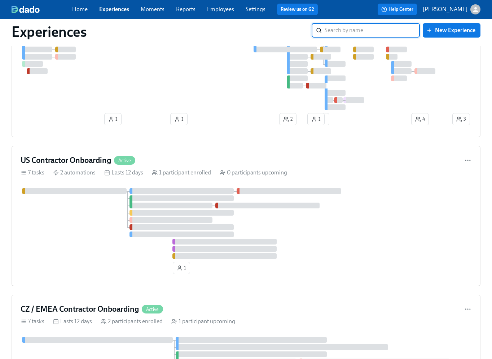
scroll to position [306, 0]
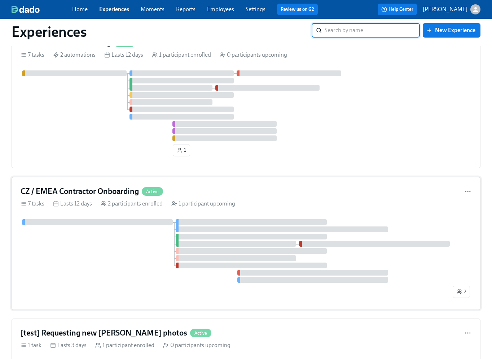
click at [126, 244] on div at bounding box center [236, 251] width 431 height 64
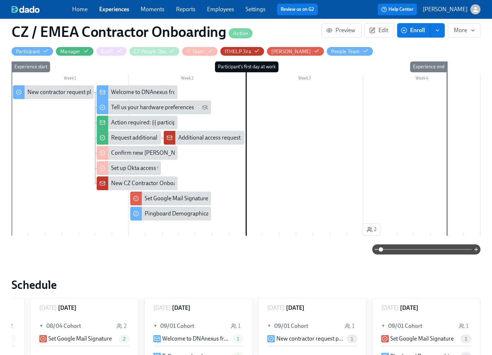
scroll to position [196, 0]
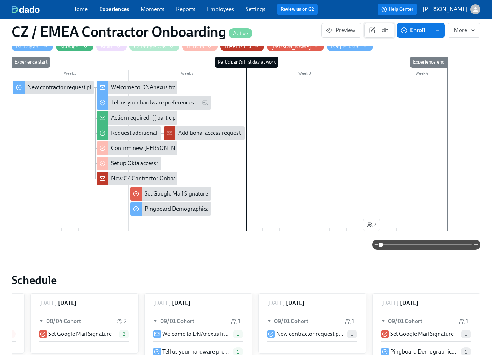
click at [384, 32] on span "Edit" at bounding box center [380, 30] width 18 height 7
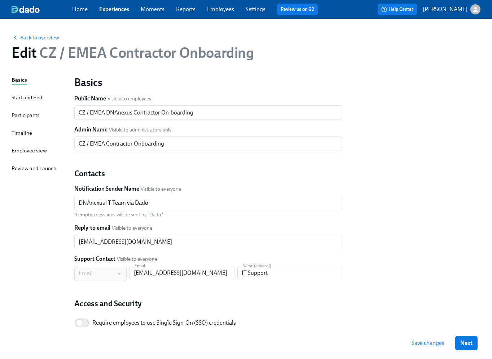
click at [27, 131] on div "Timeline" at bounding box center [22, 133] width 21 height 8
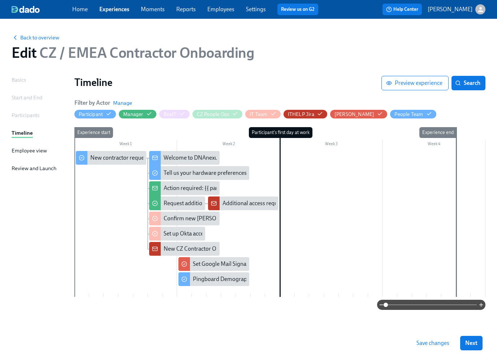
click at [164, 294] on div at bounding box center [279, 224] width 411 height 146
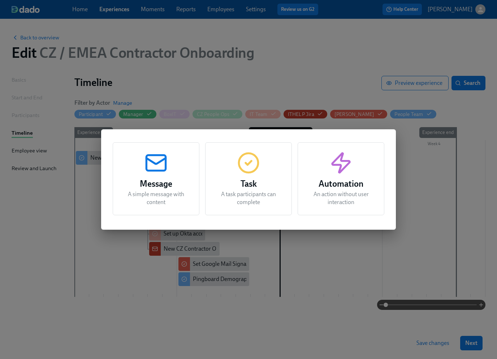
click at [251, 166] on icon "button" at bounding box center [248, 162] width 23 height 23
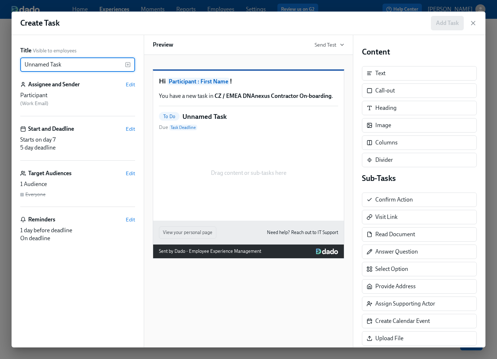
click at [63, 67] on input "Unnamed Task" at bounding box center [72, 64] width 105 height 14
click at [64, 67] on input "Unnamed Task" at bounding box center [72, 64] width 105 height 14
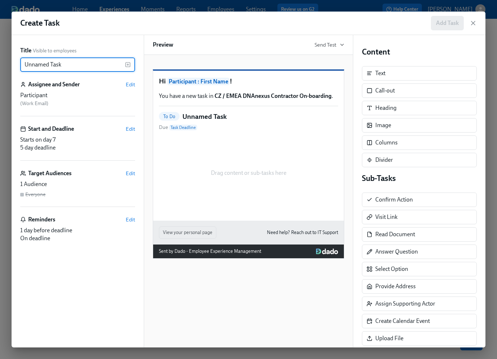
paste input "Complete the New [PERSON_NAME] Questionnaire"
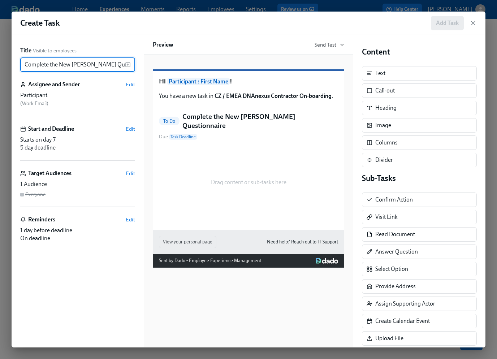
type input "Complete the New [PERSON_NAME] Questionnaire"
click at [130, 85] on span "Edit" at bounding box center [130, 84] width 9 height 7
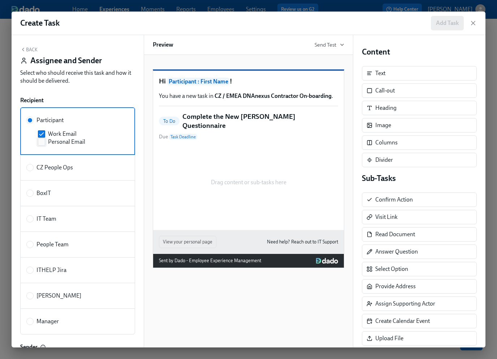
click at [68, 142] on span "Personal Email" at bounding box center [66, 142] width 37 height 8
click at [45, 142] on input "Personal Email" at bounding box center [41, 142] width 6 height 6
checkbox input "true"
click at [60, 134] on span "Work Email" at bounding box center [62, 134] width 29 height 8
click at [45, 134] on input "Work Email" at bounding box center [41, 134] width 6 height 6
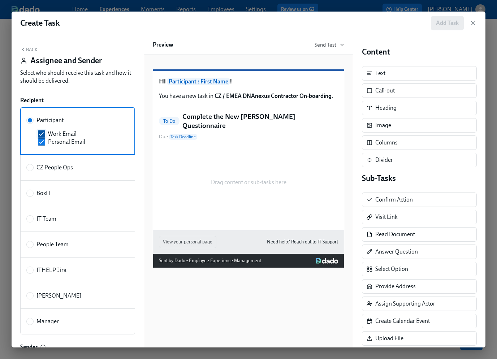
checkbox input "false"
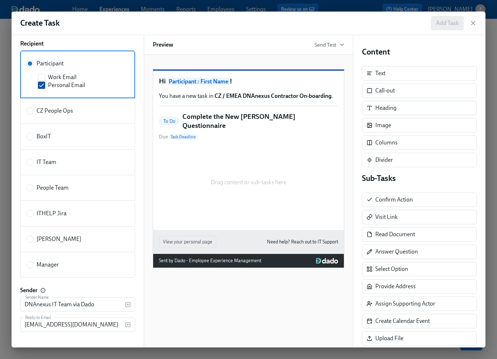
scroll to position [66, 0]
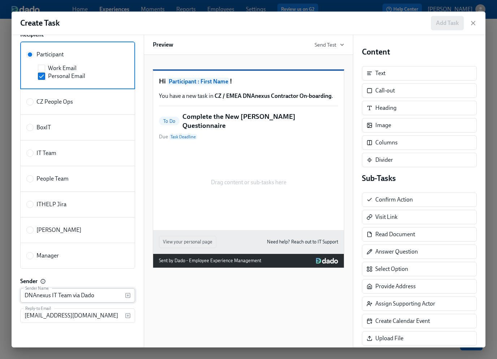
click at [65, 293] on input "DNAnexus IT Team via Dado" at bounding box center [72, 295] width 105 height 14
paste input "People"
type input "DNAnexus People Team via Dado"
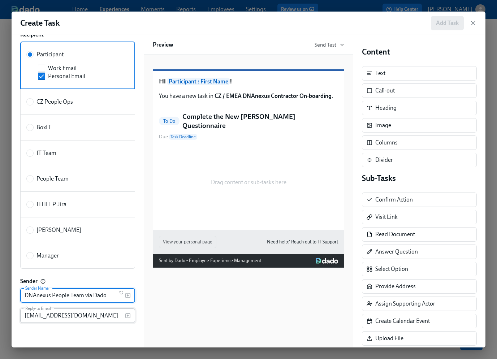
click at [53, 316] on input "itsupport@dnanexus.com" at bounding box center [72, 315] width 105 height 14
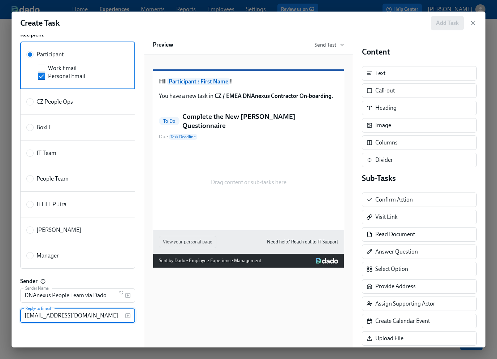
click at [53, 316] on input "itsupport@dnanexus.com" at bounding box center [72, 315] width 105 height 14
paste input "{{ peopleTeam.email }}"
type input "{{ peopleTeam.email }}"
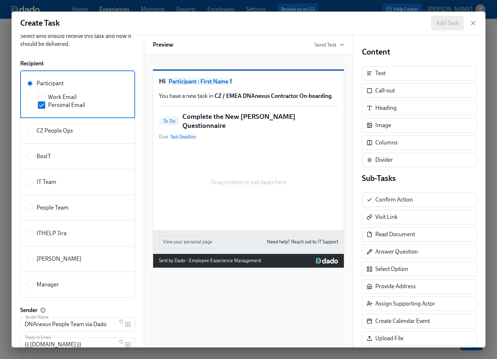
scroll to position [0, 0]
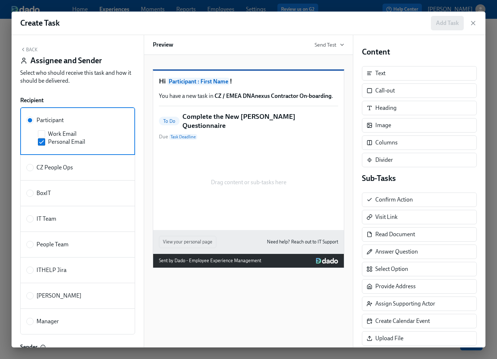
click at [27, 48] on button "Back" at bounding box center [28, 50] width 17 height 6
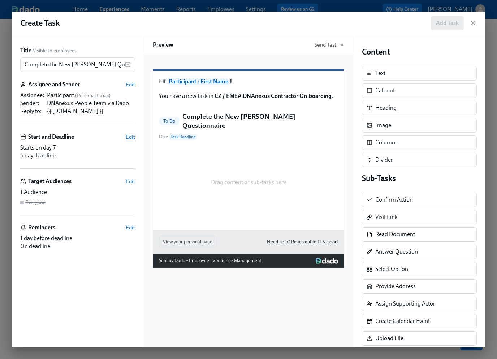
click at [129, 138] on span "Edit" at bounding box center [130, 136] width 9 height 7
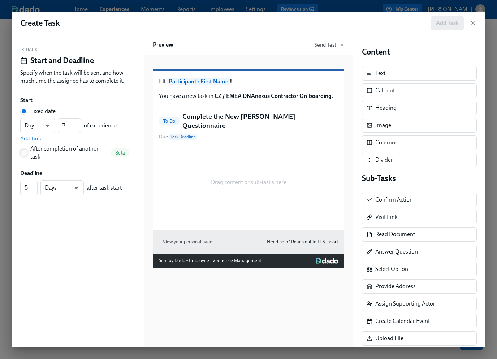
click at [23, 151] on input "After completion of another task Beta" at bounding box center [24, 152] width 6 height 6
radio input "true"
radio input "false"
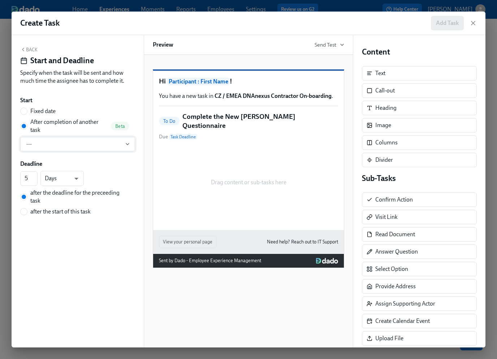
click at [79, 145] on span "---" at bounding box center [77, 143] width 103 height 7
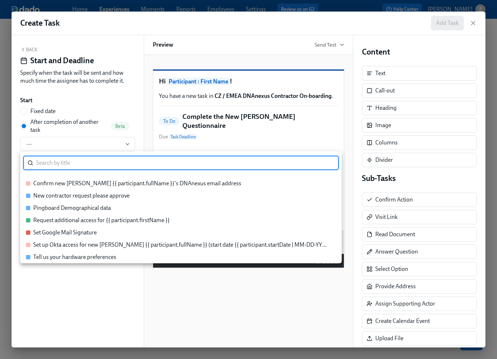
click at [95, 197] on div "New contractor request please approve" at bounding box center [81, 196] width 96 height 8
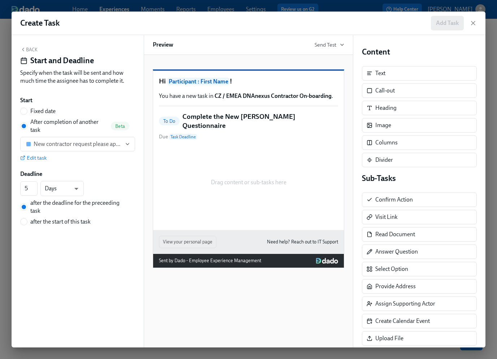
click at [30, 50] on button "Back" at bounding box center [28, 50] width 17 height 6
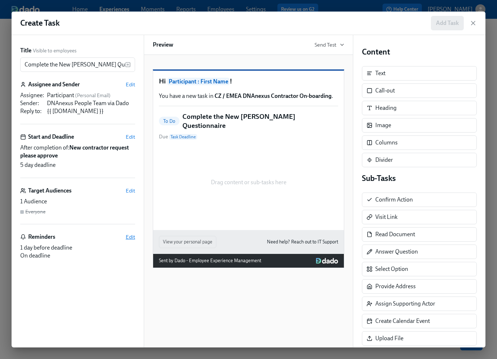
click at [131, 238] on span "Edit" at bounding box center [130, 236] width 9 height 7
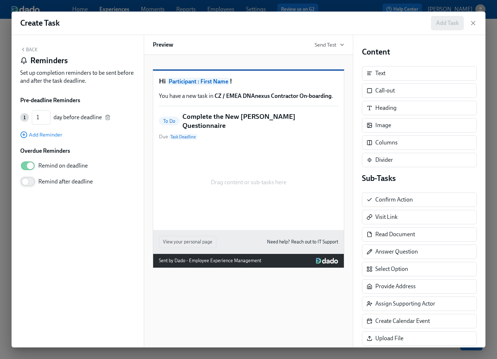
click at [30, 182] on input "Remind after deadline" at bounding box center [25, 182] width 48 height 16
checkbox input "true"
click at [29, 51] on button "Back" at bounding box center [28, 50] width 17 height 6
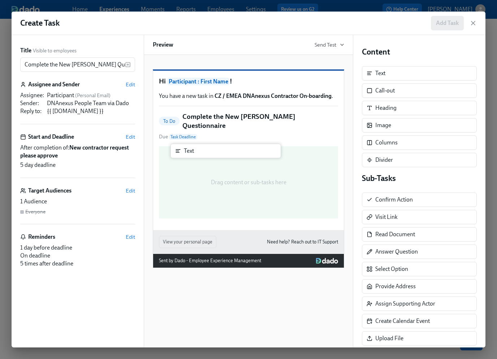
drag, startPoint x: 381, startPoint y: 73, endPoint x: 184, endPoint y: 154, distance: 212.4
click at [184, 154] on div "Title Visible to employees Complete the New Joiner Questionnaire ​ Assignee and…" at bounding box center [249, 191] width 474 height 312
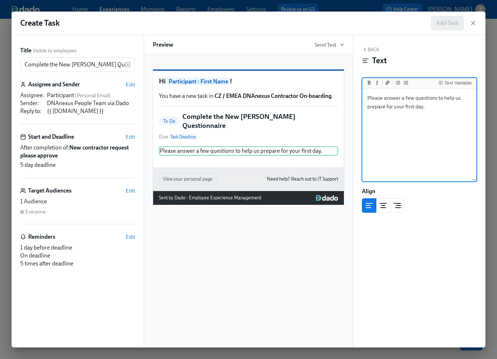
type textarea "Please answer a few questions to help us prepare for your first day."
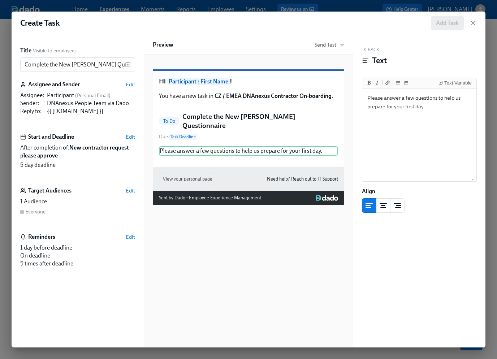
click at [368, 48] on button "Back" at bounding box center [370, 50] width 17 height 6
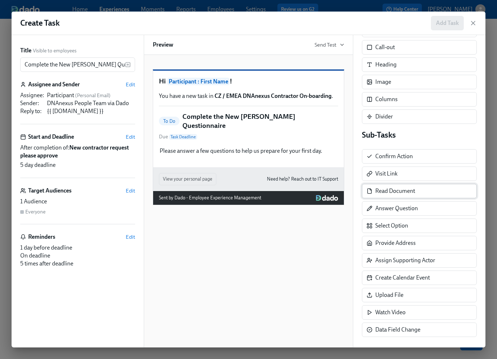
scroll to position [48, 0]
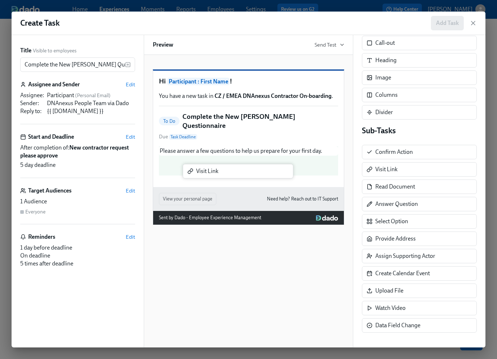
drag, startPoint x: 395, startPoint y: 171, endPoint x: 214, endPoint y: 174, distance: 180.9
click at [214, 174] on div "Title Visible to employees Complete the New Joiner Questionnaire ​ Assignee and…" at bounding box center [249, 191] width 474 height 312
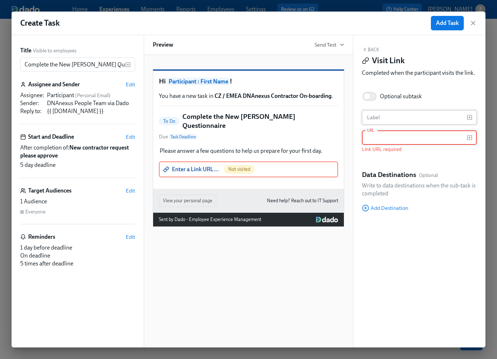
click at [374, 116] on input "text" at bounding box center [414, 117] width 105 height 14
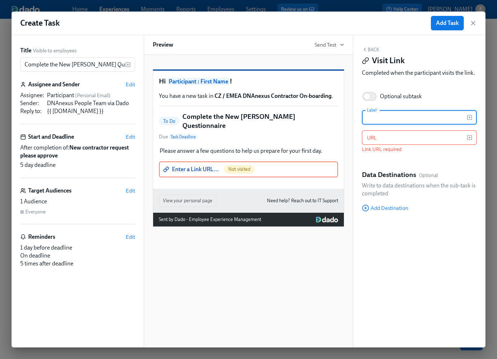
paste input "Download the New Joiner Questionnaire here"
type input "Download the New Joiner Questionnaire here"
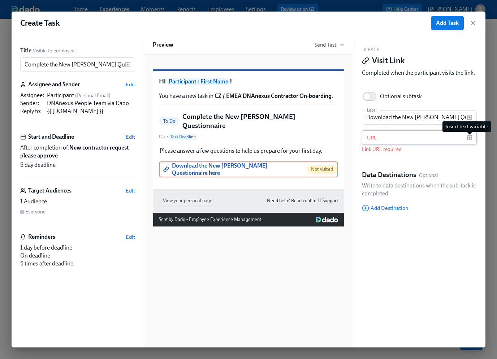
click at [470, 138] on icon "button" at bounding box center [469, 138] width 6 height 6
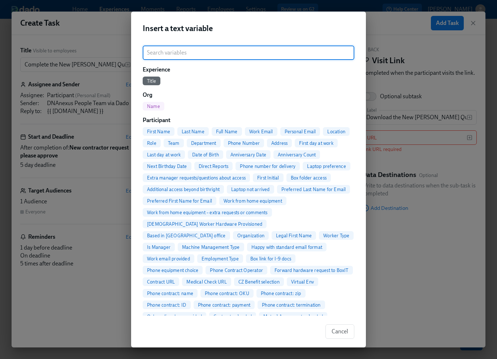
click at [414, 49] on div "Insert a text variable ​ Experience Title Org Name Participant First Name Last …" at bounding box center [248, 179] width 497 height 359
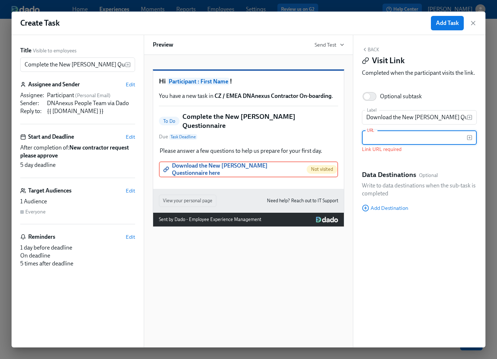
click at [401, 139] on input "text" at bounding box center [414, 137] width 105 height 14
paste input "[URL][DOMAIN_NAME]"
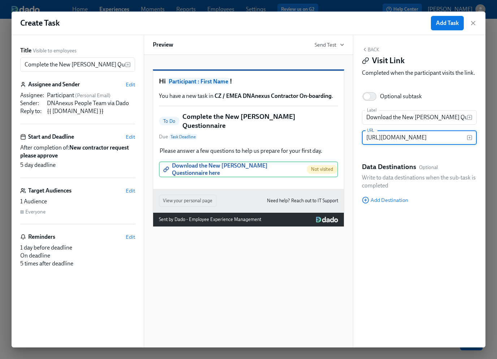
scroll to position [0, 115]
type input "[URL][DOMAIN_NAME]"
click at [372, 50] on button "Back" at bounding box center [370, 50] width 17 height 6
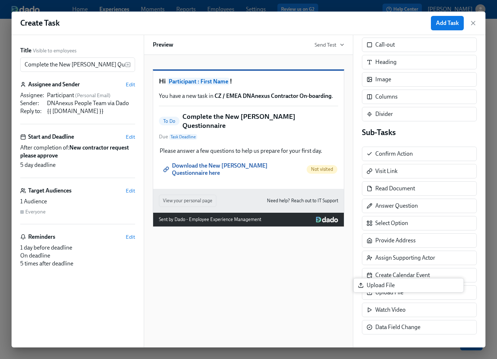
scroll to position [46, 0]
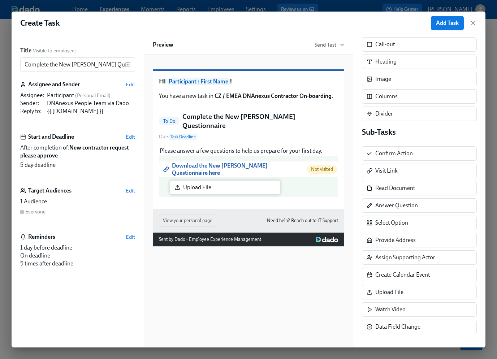
drag, startPoint x: 402, startPoint y: 290, endPoint x: 207, endPoint y: 186, distance: 221.3
click at [207, 186] on div "Title Visible to employees Complete the New Joiner Questionnaire ​ Assignee and…" at bounding box center [249, 191] width 474 height 312
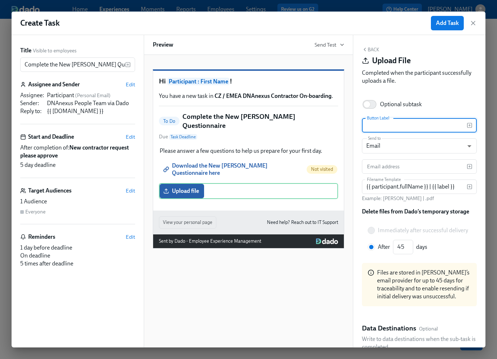
paste input "your completed questionnaire"
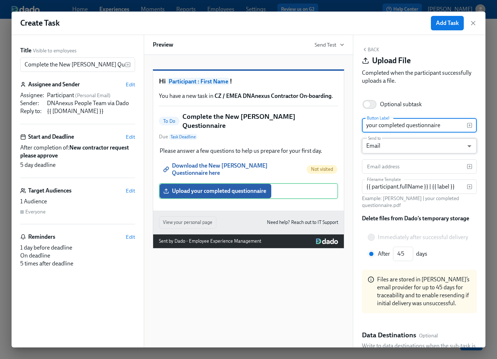
type input "your completed questionnaire"
click at [439, 145] on body "Home Experiences Moments Reports Employees Settings Review us on G2 Help Center…" at bounding box center [248, 179] width 497 height 359
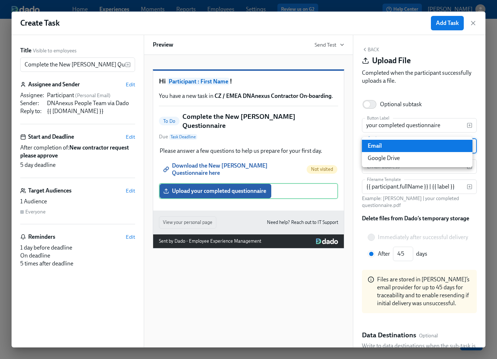
click at [437, 147] on li "Email" at bounding box center [417, 146] width 110 height 12
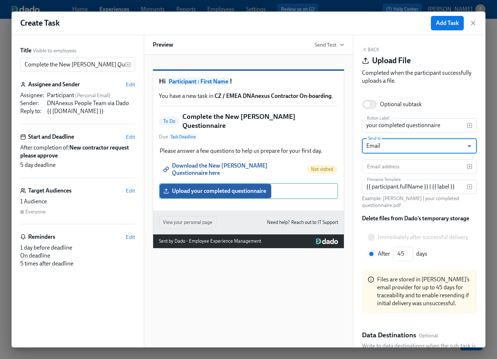
click at [440, 147] on body "Home Experiences Moments Reports Employees Settings Review us on G2 Help Center…" at bounding box center [248, 179] width 497 height 359
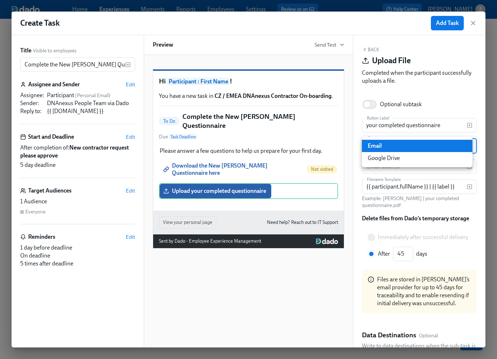
click at [420, 161] on li "Google Drive" at bounding box center [417, 158] width 110 height 12
type input "GDRIVE"
radio input "true"
type input "30"
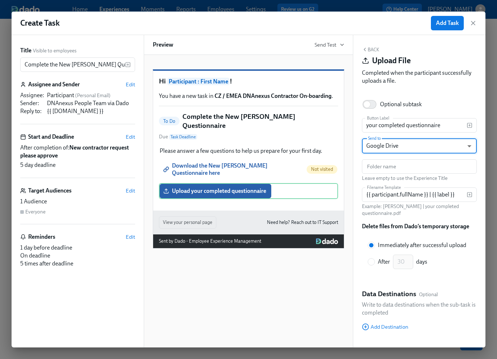
click at [454, 144] on body "Home Experiences Moments Reports Employees Settings Review us on G2 Help Center…" at bounding box center [248, 179] width 497 height 359
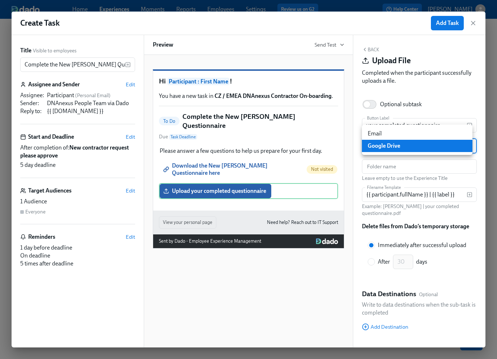
click at [431, 134] on li "Email" at bounding box center [417, 133] width 110 height 12
type input "EMAIL"
radio input "false"
radio input "true"
type input "45"
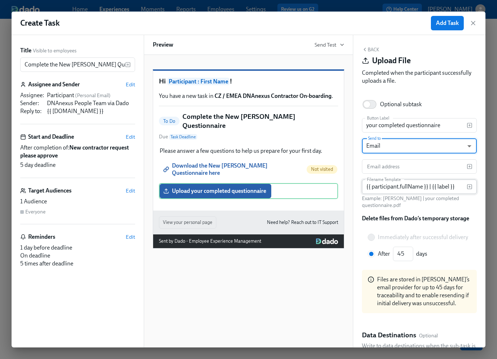
click at [389, 187] on input "{{ participant.fullName }} | {{ label }}" at bounding box center [414, 186] width 105 height 14
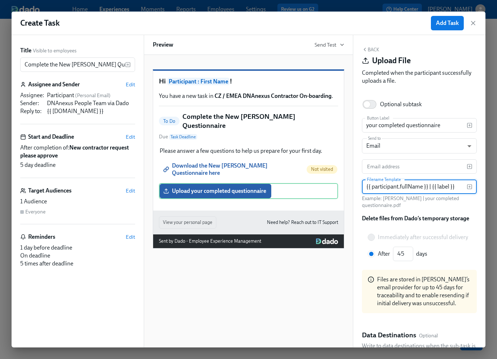
click at [389, 187] on input "{{ participant.fullName }} | {{ label }}" at bounding box center [414, 186] width 105 height 14
paste input "CZ | {{ participant.fullName }} | new joiner questionnaire"
click at [414, 190] on input "CZ | {{ participant.fullName }} | new joiner questionnaire" at bounding box center [414, 186] width 105 height 14
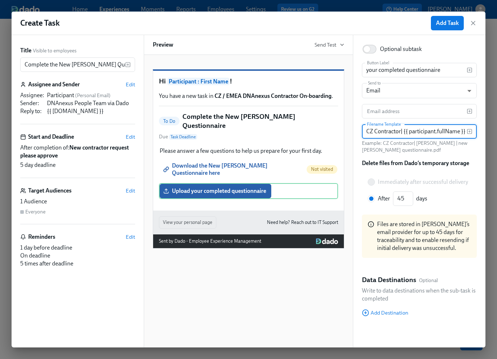
scroll to position [63, 0]
type input "CZ Contractor| {{ participant.fullName }} | new joiner questionnaire"
click at [131, 190] on span "Edit" at bounding box center [130, 190] width 9 height 7
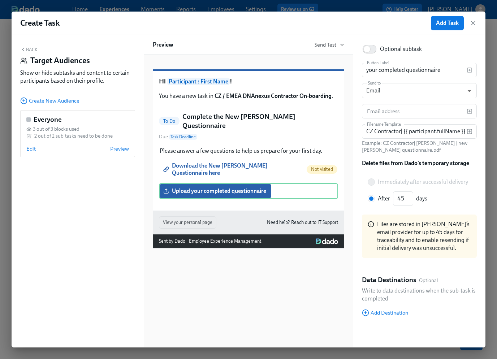
click at [62, 101] on span "Create New Audience" at bounding box center [49, 100] width 59 height 7
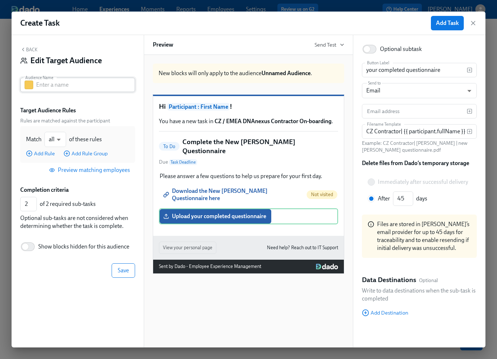
click at [30, 86] on button "button" at bounding box center [29, 85] width 9 height 9
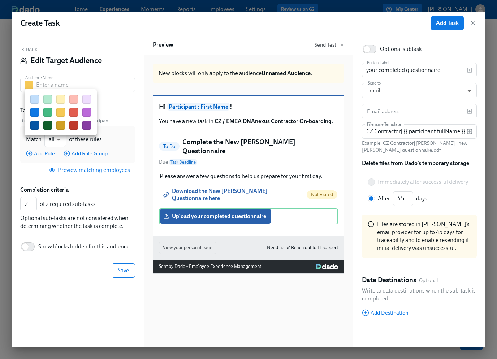
click at [49, 113] on button "button" at bounding box center [47, 112] width 9 height 9
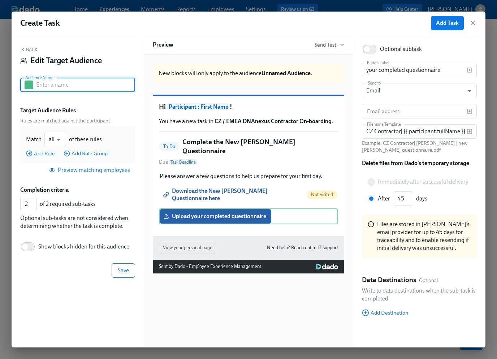
click at [69, 86] on input "text" at bounding box center [85, 85] width 99 height 14
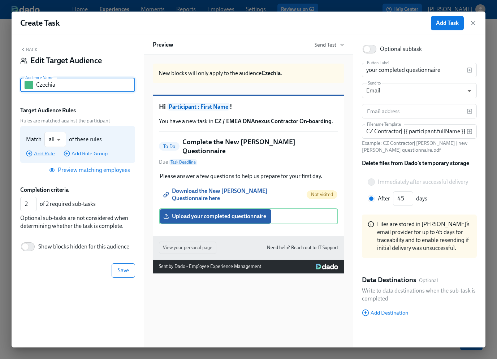
type input "Czechia"
click at [41, 155] on span "Add Rule" at bounding box center [40, 153] width 29 height 7
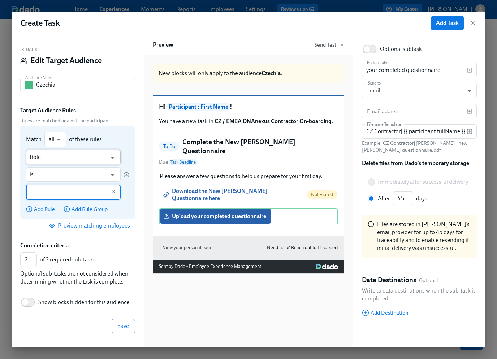
click at [56, 160] on input "Role" at bounding box center [68, 157] width 77 height 14
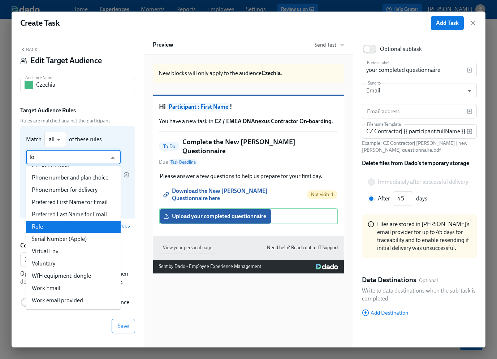
scroll to position [0, 0]
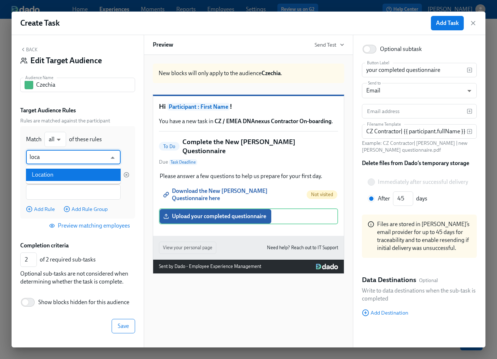
click at [63, 174] on li "Location" at bounding box center [73, 175] width 95 height 12
type input "Location"
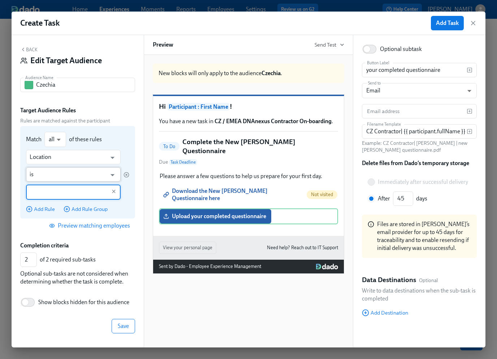
click at [65, 173] on input "is" at bounding box center [68, 174] width 77 height 14
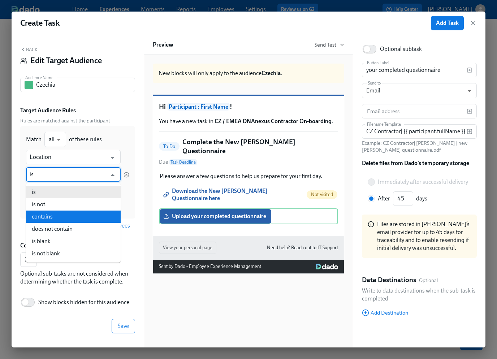
click at [60, 217] on li "contains" at bounding box center [73, 216] width 95 height 12
type input "contains"
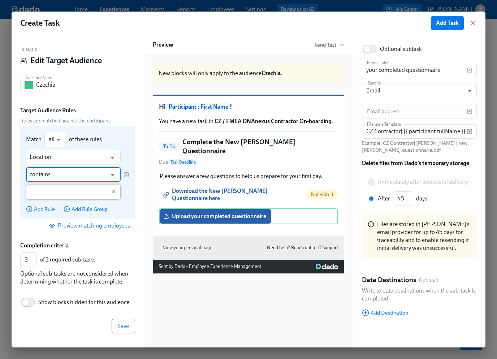
click at [50, 194] on input "text" at bounding box center [68, 191] width 77 height 15
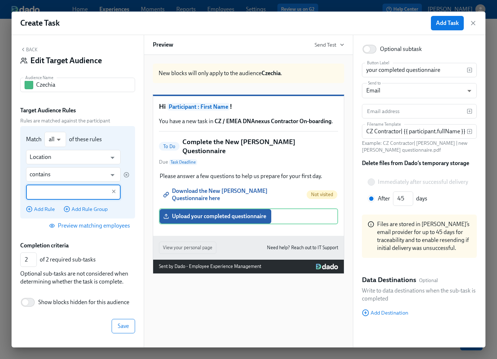
click at [45, 194] on input "text" at bounding box center [68, 191] width 77 height 15
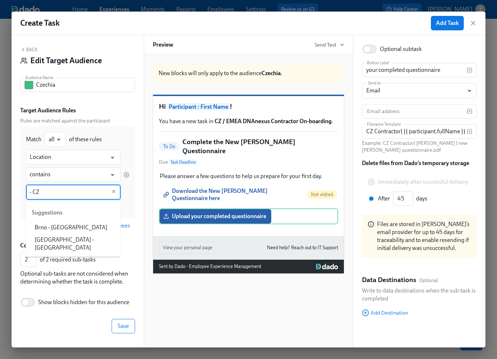
type input "- CZ"
click at [126, 102] on div "Back Edit Target Audience Audience Name Czechia Audience Name Target Audience R…" at bounding box center [78, 191] width 132 height 312
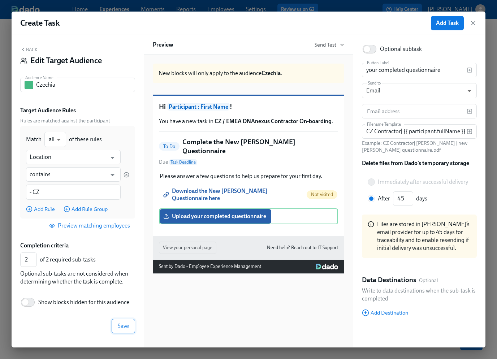
click at [119, 327] on span "Save" at bounding box center [123, 325] width 11 height 7
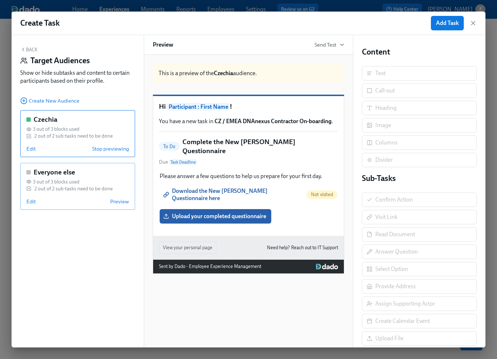
click at [107, 174] on div "Everyone else" at bounding box center [77, 172] width 103 height 9
click at [289, 89] on div at bounding box center [248, 89] width 191 height 0
click at [305, 224] on div "Upload your completed questionnaire Duplicate" at bounding box center [248, 216] width 179 height 16
click at [32, 201] on span "Edit" at bounding box center [30, 201] width 9 height 7
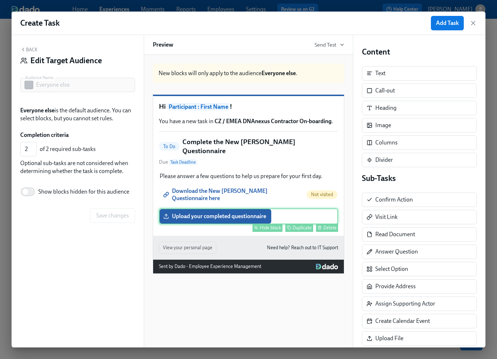
click at [275, 229] on div "Hide block" at bounding box center [270, 227] width 21 height 5
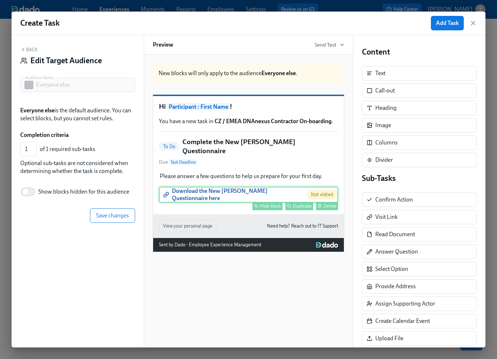
click at [275, 205] on div "Hide block" at bounding box center [270, 205] width 21 height 5
type input "0"
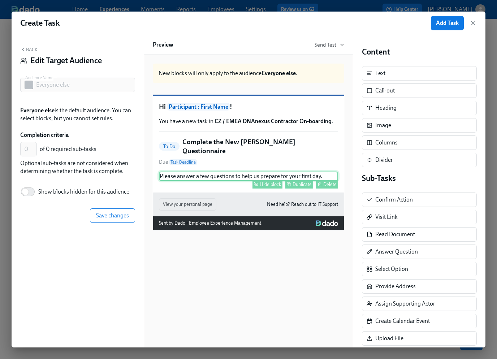
click at [269, 187] on div "Hide block" at bounding box center [270, 184] width 21 height 5
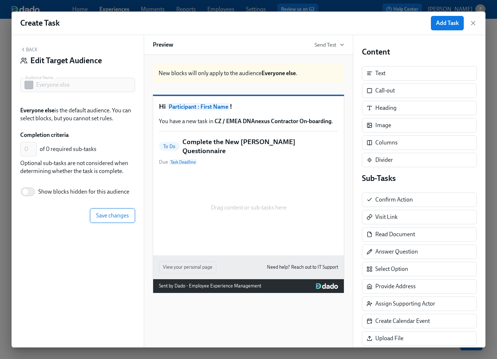
click at [120, 218] on span "Save changes" at bounding box center [112, 215] width 33 height 7
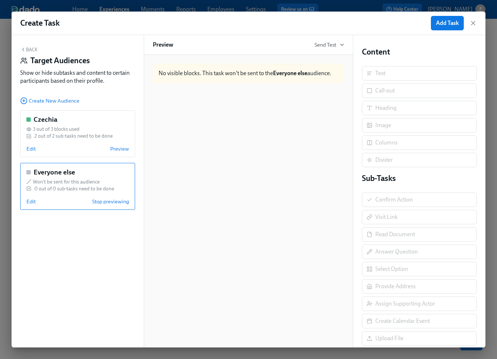
click at [28, 51] on button "Back" at bounding box center [28, 50] width 17 height 6
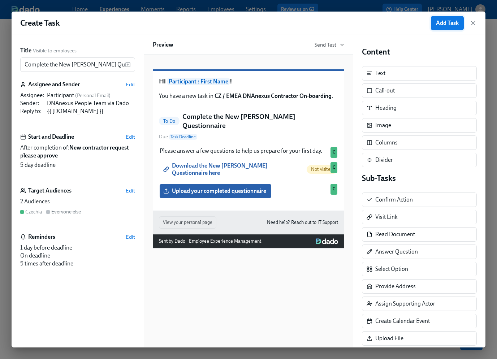
click at [440, 26] on span "Add Task" at bounding box center [447, 22] width 23 height 7
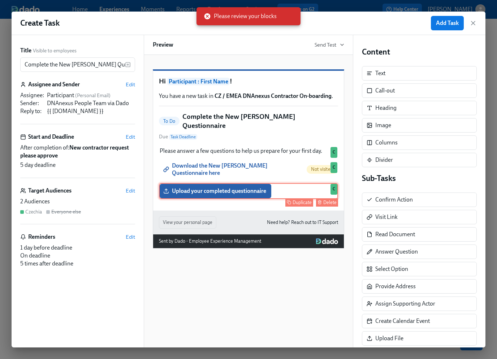
click at [299, 194] on div "Upload your completed questionnaire Duplicate Delete C" at bounding box center [248, 191] width 179 height 16
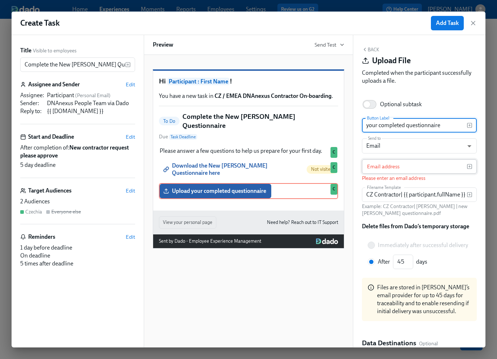
click at [379, 167] on input "text" at bounding box center [414, 166] width 105 height 14
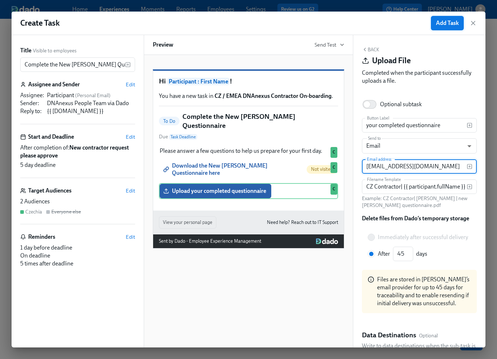
type input "[EMAIL_ADDRESS][DOMAIN_NAME]"
click at [444, 23] on span "Add Task" at bounding box center [447, 22] width 23 height 7
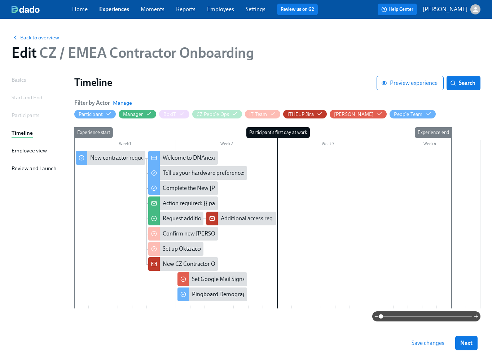
click at [435, 343] on span "Save changes" at bounding box center [428, 342] width 33 height 7
click at [233, 191] on div at bounding box center [277, 229] width 407 height 157
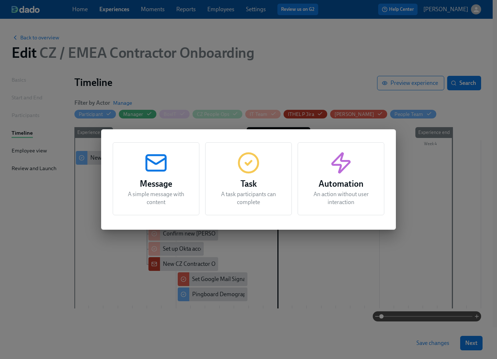
click at [163, 168] on icon "button" at bounding box center [155, 162] width 23 height 23
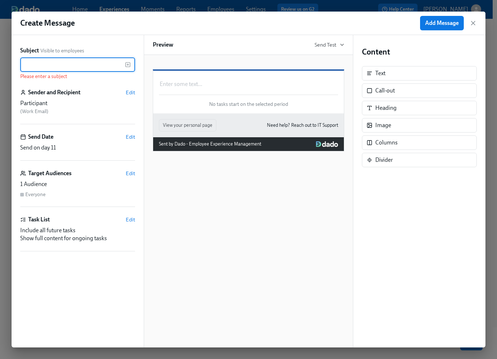
paste input "Participant: Full Name's new joiner questionnaire uploaded"
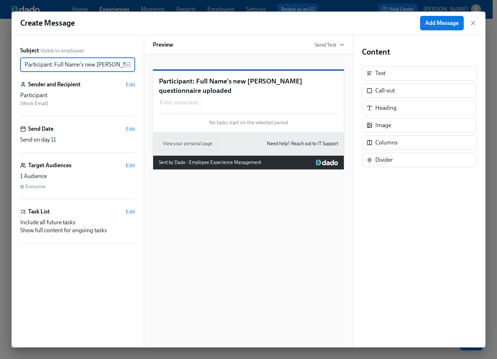
scroll to position [0, 44]
click at [87, 65] on input "Participant: Full Name's new joiner questionnaire uploaded" at bounding box center [72, 64] width 105 height 14
click at [83, 64] on input "Participant: Full Name's new joiner questionnaire uploaded" at bounding box center [72, 64] width 105 height 14
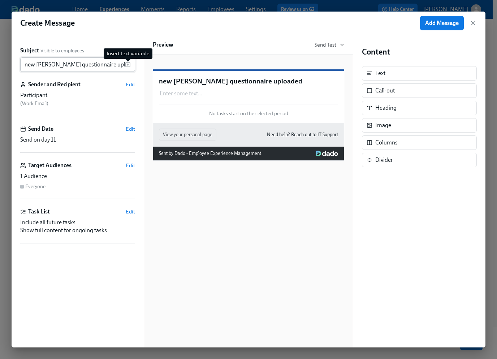
click at [127, 65] on icon "button" at bounding box center [128, 65] width 2 height 0
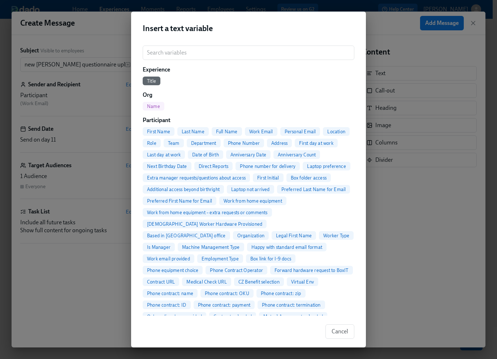
click at [230, 132] on span "Full Name" at bounding box center [227, 131] width 30 height 5
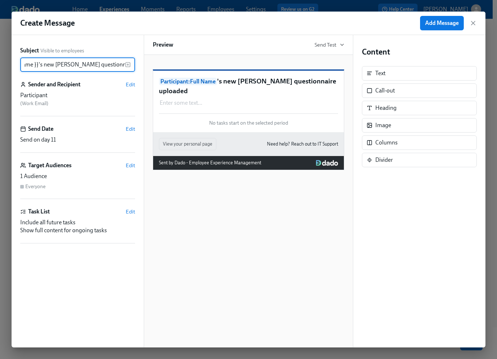
type input "{{ participant.fullName }}'s new [PERSON_NAME] questionnaire uploaded"
click at [130, 84] on span "Edit" at bounding box center [130, 84] width 9 height 7
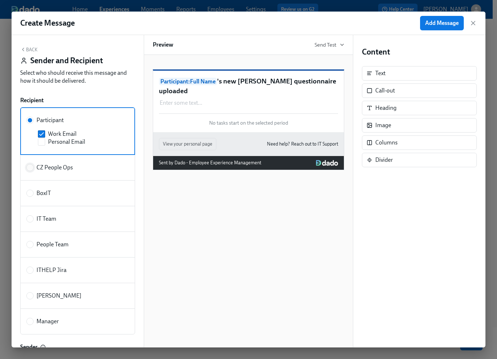
click at [31, 168] on input "CZ People Ops" at bounding box center [30, 167] width 6 height 6
radio input "true"
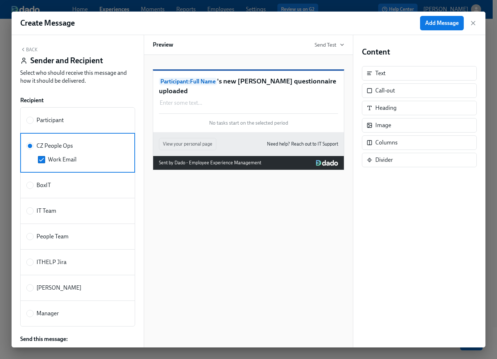
click at [28, 48] on button "Back" at bounding box center [28, 50] width 17 height 6
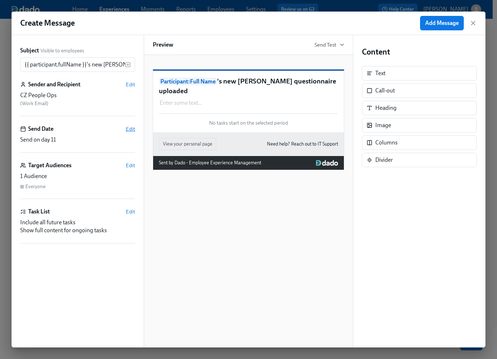
click at [130, 128] on span "Edit" at bounding box center [130, 128] width 9 height 7
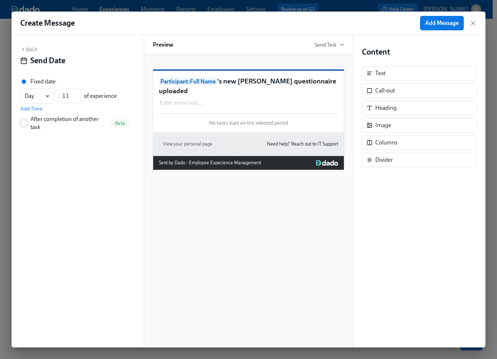
click at [26, 121] on input "After completion of another task Beta" at bounding box center [24, 123] width 6 height 6
radio input "true"
radio input "false"
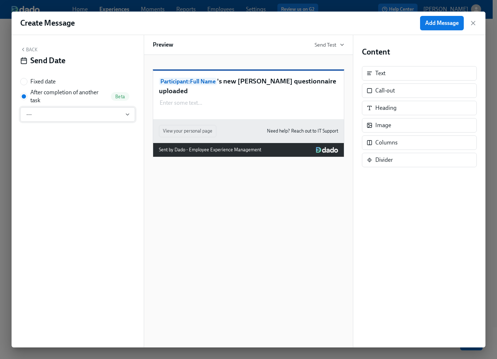
click at [51, 114] on span "---" at bounding box center [77, 114] width 103 height 7
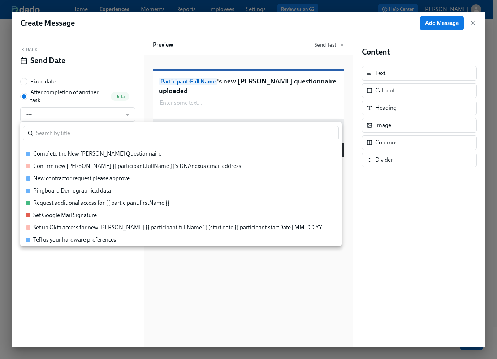
click at [81, 153] on div "Complete the New [PERSON_NAME] Questionnaire" at bounding box center [97, 154] width 128 height 8
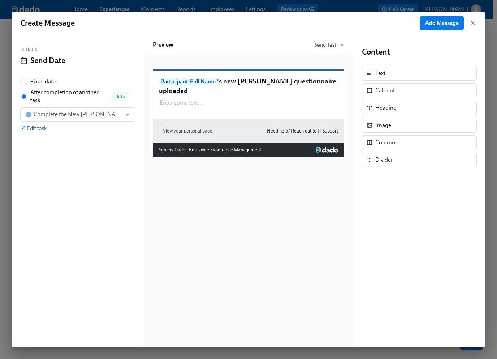
click at [29, 50] on button "Back" at bounding box center [28, 50] width 17 height 6
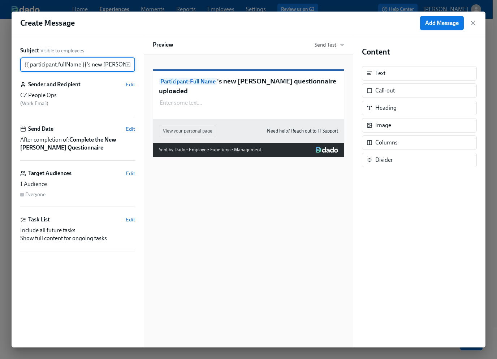
click at [130, 220] on span "Edit" at bounding box center [130, 219] width 9 height 7
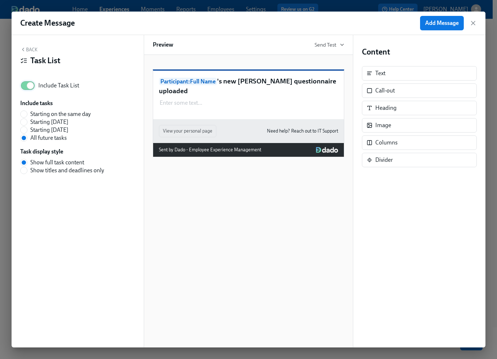
click at [30, 87] on input "Include Task List" at bounding box center [30, 86] width 48 height 16
checkbox input "false"
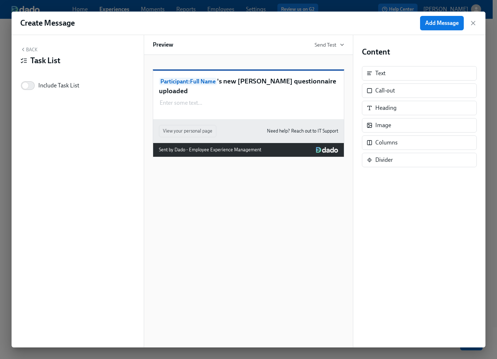
click at [29, 48] on button "Back" at bounding box center [28, 50] width 17 height 6
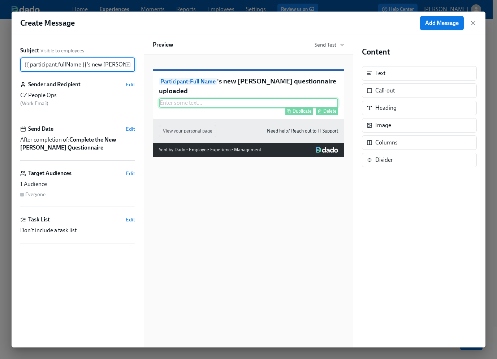
click at [175, 104] on div "Enter some text ... Duplicate Delete" at bounding box center [248, 102] width 179 height 9
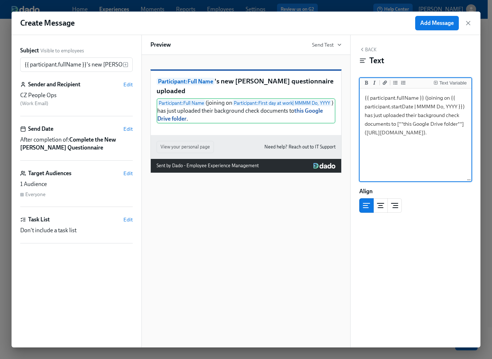
click at [414, 172] on textarea "{{ participant.fullName }} (joining on {{ participant.startDate | MMMM Do, YYYY…" at bounding box center [415, 135] width 109 height 91
type textarea "{{ participant.fullName }} (joining on {{ participant.startDate | MMMM Do, YYYY…"
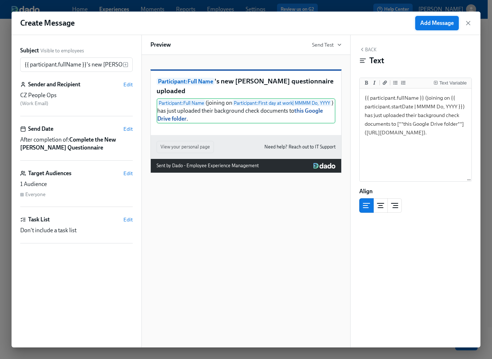
click at [427, 25] on span "Add Message" at bounding box center [438, 22] width 34 height 7
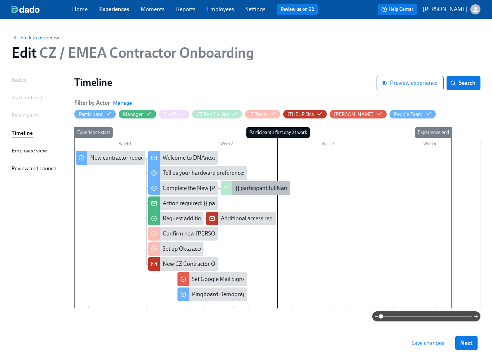
click at [239, 188] on div "{{ participant.fullName }}'s new [PERSON_NAME] questionnaire uploaded" at bounding box center [326, 188] width 183 height 8
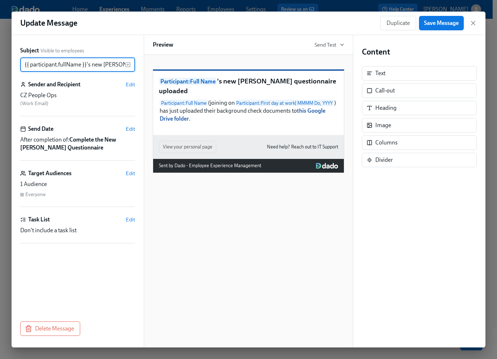
scroll to position [0, 52]
click at [473, 22] on icon "button" at bounding box center [472, 22] width 7 height 7
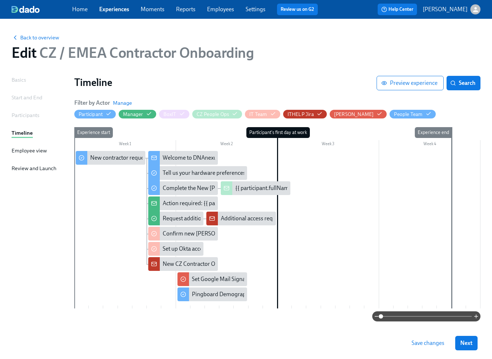
click at [429, 344] on span "Save changes" at bounding box center [428, 342] width 33 height 7
click at [183, 187] on div "Complete the New [PERSON_NAME] Questionnaire" at bounding box center [227, 188] width 128 height 8
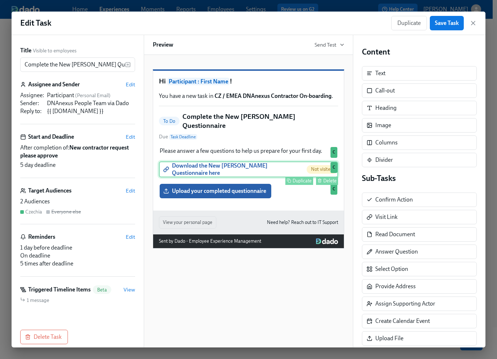
click at [283, 173] on div "Download the New Joiner Questionnaire here Not visited Duplicate Delete C" at bounding box center [248, 169] width 179 height 16
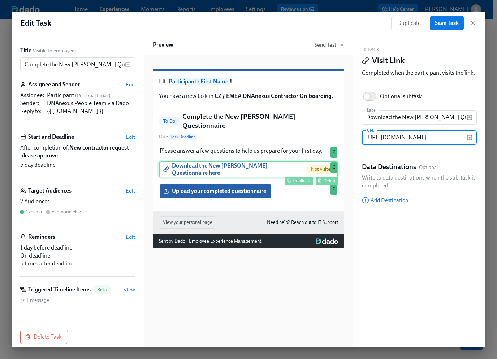
scroll to position [0, 115]
click at [404, 139] on input "https://storage.googleapis.com/emplex-customer-docs/DNAnexus/PQ_DNA_2025.xlsx" at bounding box center [414, 137] width 105 height 14
click at [411, 136] on input "https://storage.googleapis.com/emplex-customer-docs/DNAnexus/PQ_DNA_2025.xlsx" at bounding box center [414, 137] width 105 height 14
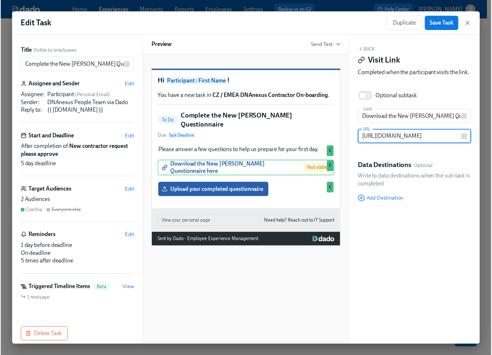
scroll to position [0, 0]
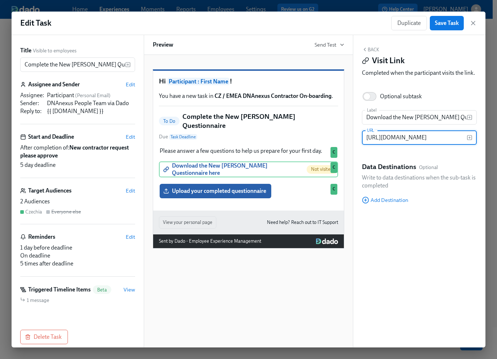
drag, startPoint x: 415, startPoint y: 138, endPoint x: 352, endPoint y: 135, distance: 63.2
click at [352, 135] on div "Title Visible to employees Complete the New Joiner Questionnaire ​ Assignee and…" at bounding box center [249, 191] width 474 height 312
click at [61, 62] on input "Complete the New [PERSON_NAME] Questionnaire" at bounding box center [72, 64] width 105 height 14
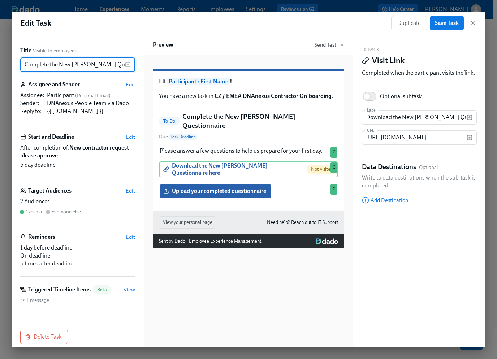
click at [61, 62] on input "Complete the New [PERSON_NAME] Questionnaire" at bounding box center [72, 64] width 105 height 14
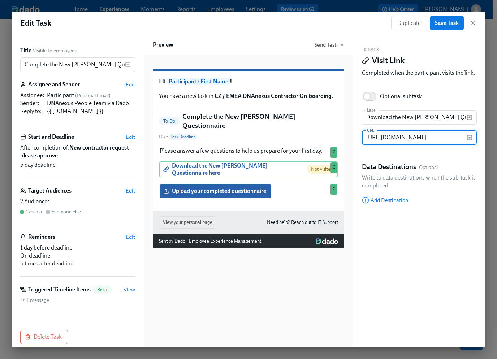
click at [410, 139] on input "https://storage.googleapis.com/emplex-customer-docs/DNAnexus/PQ_DNA_2025.xlsx" at bounding box center [414, 137] width 105 height 14
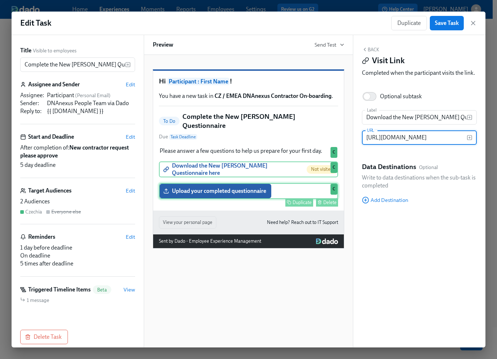
click at [204, 192] on div "Upload your completed questionnaire Duplicate Delete C" at bounding box center [248, 191] width 179 height 16
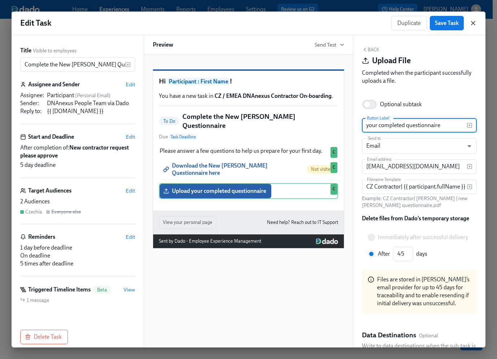
click at [475, 23] on icon "button" at bounding box center [472, 22] width 7 height 7
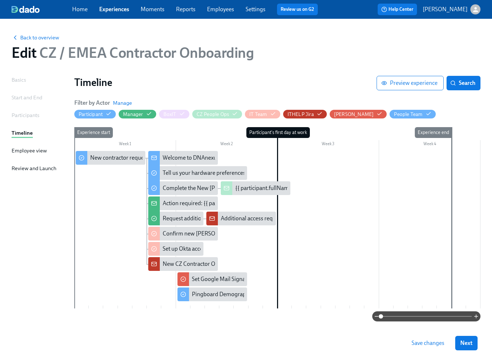
click at [120, 8] on link "Experiences" at bounding box center [114, 9] width 30 height 7
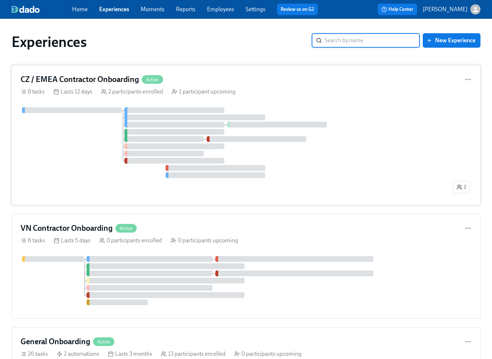
click at [94, 147] on div at bounding box center [236, 142] width 431 height 71
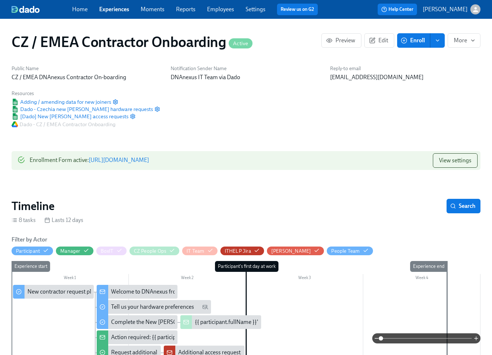
scroll to position [121, 0]
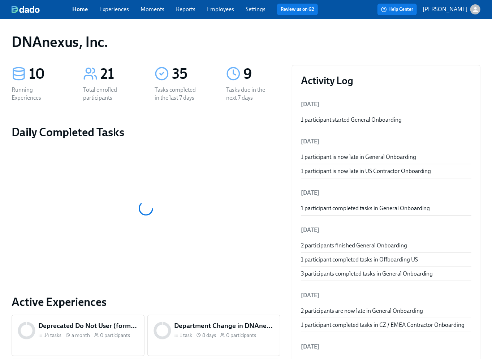
click at [120, 10] on link "Experiences" at bounding box center [114, 9] width 30 height 7
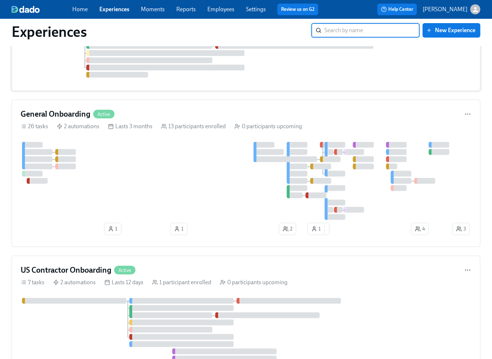
scroll to position [87, 0]
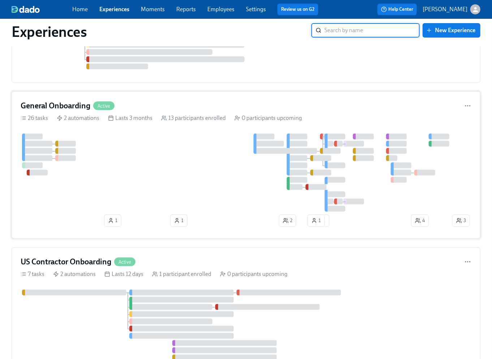
click at [159, 139] on div at bounding box center [236, 173] width 430 height 78
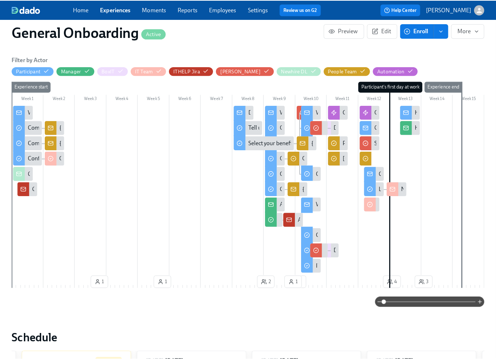
scroll to position [0, 4675]
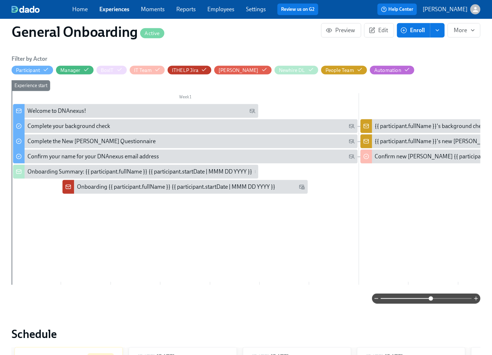
drag, startPoint x: 382, startPoint y: 297, endPoint x: 431, endPoint y: 297, distance: 49.1
click at [431, 297] on span at bounding box center [431, 298] width 4 height 4
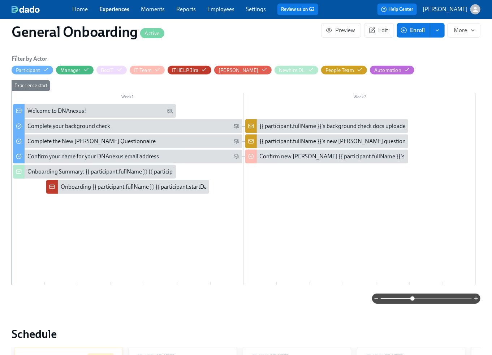
drag, startPoint x: 430, startPoint y: 300, endPoint x: 413, endPoint y: 300, distance: 17.3
click at [413, 300] on span at bounding box center [412, 298] width 4 height 4
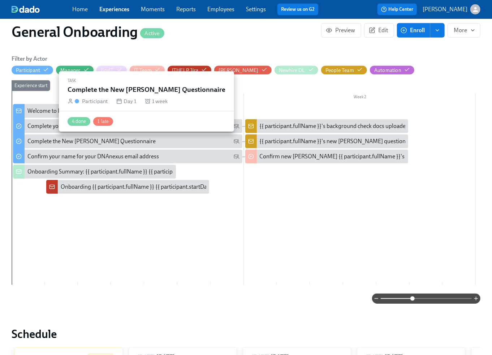
click at [116, 140] on div "Complete the New [PERSON_NAME] Questionnaire" at bounding box center [91, 141] width 128 height 8
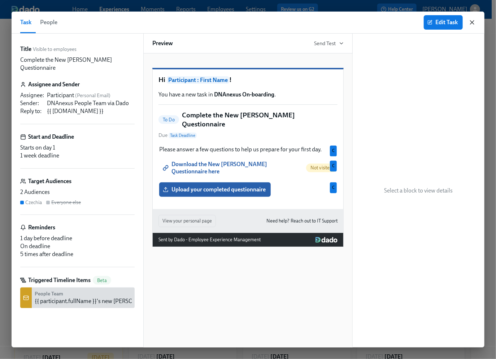
click at [474, 22] on icon "button" at bounding box center [472, 22] width 7 height 7
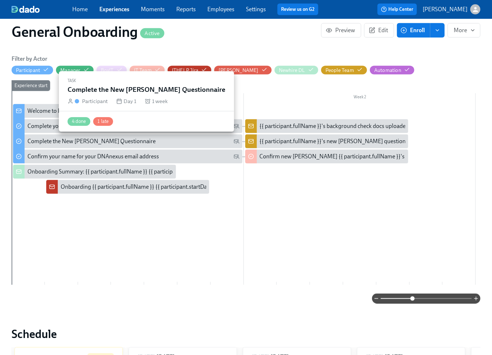
click at [136, 142] on div "Complete the New [PERSON_NAME] Questionnaire" at bounding box center [133, 141] width 212 height 8
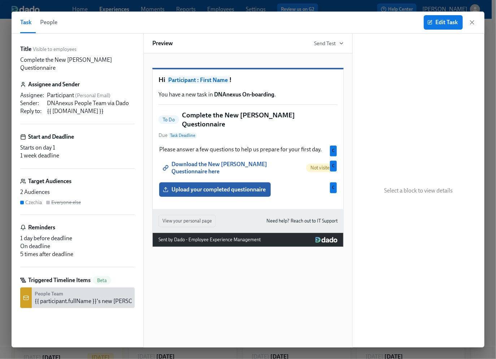
click at [63, 60] on p "Complete the New [PERSON_NAME] Questionnaire" at bounding box center [77, 64] width 114 height 16
click at [79, 99] on div "DNAnexus People Team via Dado" at bounding box center [91, 103] width 88 height 8
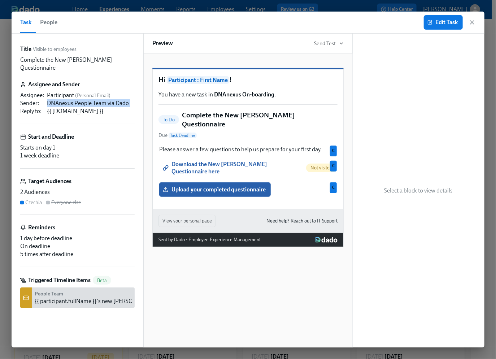
click at [79, 99] on div "DNAnexus People Team via Dado" at bounding box center [91, 103] width 88 height 8
click at [443, 23] on span "Edit Task" at bounding box center [443, 22] width 29 height 7
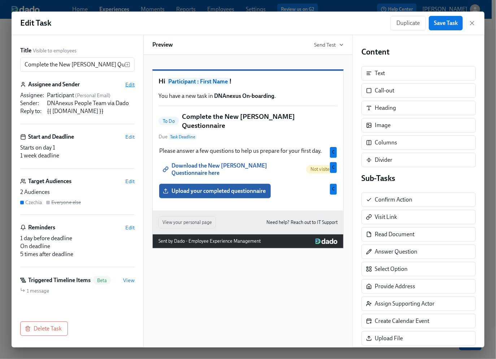
click at [130, 84] on span "Edit" at bounding box center [129, 84] width 9 height 7
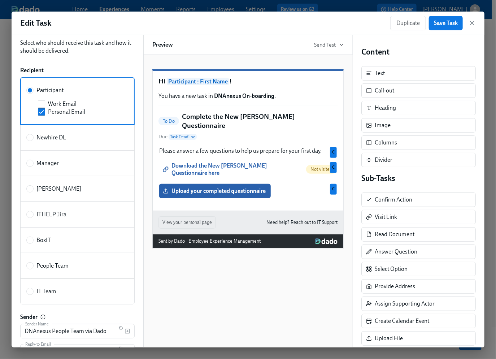
scroll to position [66, 0]
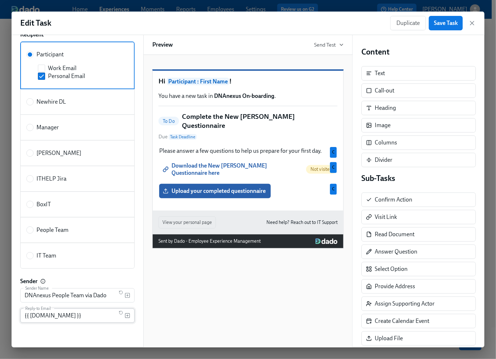
click at [61, 313] on input "{{ peopleTeam.email }}" at bounding box center [68, 315] width 96 height 14
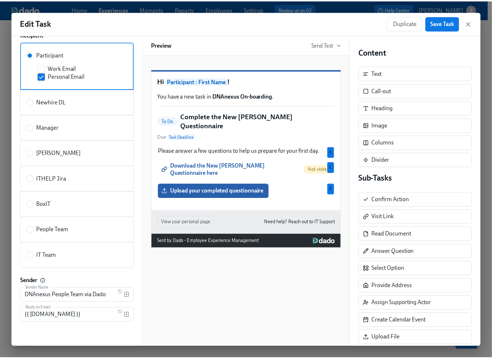
scroll to position [0, 0]
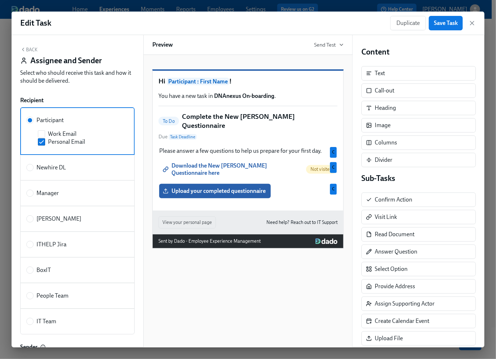
click at [24, 49] on icon "button" at bounding box center [23, 50] width 6 height 6
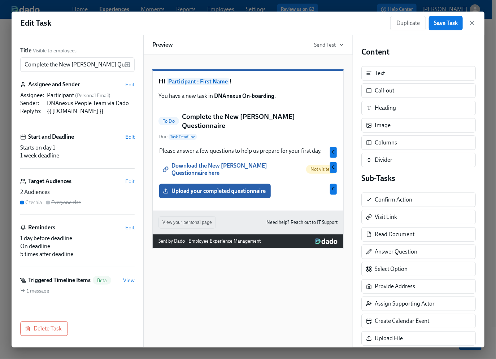
click at [284, 100] on p "You have a new task in DNAnexus On-boarding ." at bounding box center [247, 96] width 179 height 8
click at [242, 139] on div "To Do Complete the New Joiner Questionnaire Due Task Deadline" at bounding box center [247, 126] width 179 height 29
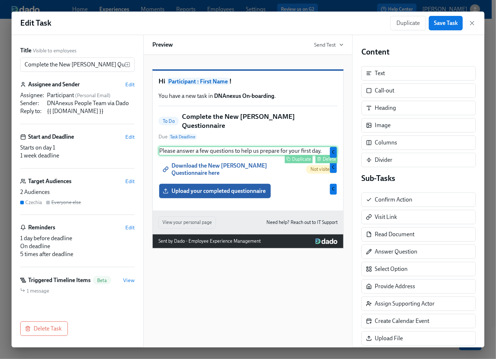
click at [178, 153] on div "Please answer a few questions to help us prepare for your first day. Duplicate …" at bounding box center [247, 150] width 179 height 9
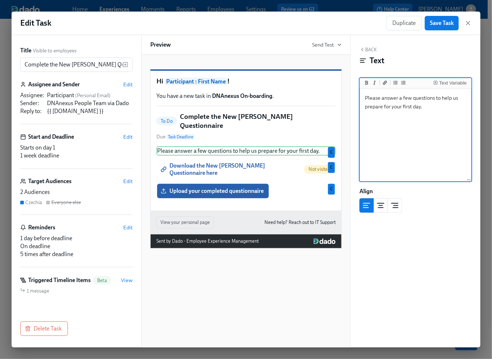
drag, startPoint x: 440, startPoint y: 112, endPoint x: 361, endPoint y: 93, distance: 81.4
click at [361, 93] on textarea "Please answer a few questions to help us prepare for your first day." at bounding box center [415, 135] width 109 height 91
click at [219, 173] on div "Download the New Joiner Questionnaire here Not visited Duplicate Delete C" at bounding box center [245, 169] width 179 height 16
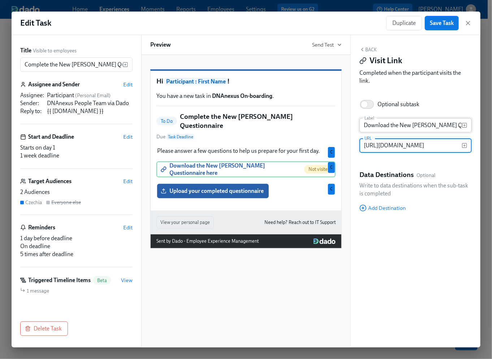
click at [383, 125] on input "Download the New Joiner Questionnaire here" at bounding box center [410, 125] width 102 height 14
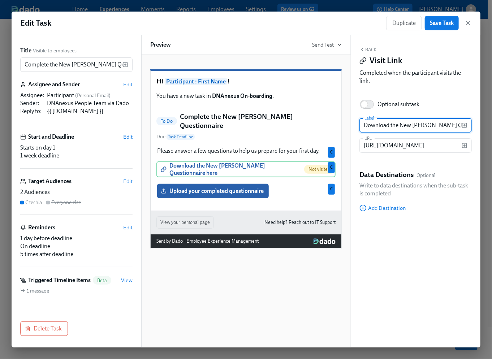
click at [383, 125] on input "Download the New Joiner Questionnaire here" at bounding box center [410, 125] width 102 height 14
click at [401, 147] on input "https://storage.googleapis.com/emplex-customer-docs/DNAnexus/PQ_DNA_2025.xlsx" at bounding box center [410, 145] width 102 height 14
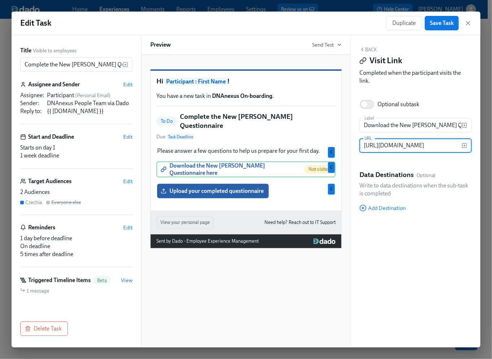
click at [401, 147] on input "https://storage.googleapis.com/emplex-customer-docs/DNAnexus/PQ_DNA_2025.xlsx" at bounding box center [410, 145] width 102 height 14
click at [253, 192] on div "Upload your completed questionnaire Duplicate Delete C" at bounding box center [245, 191] width 179 height 16
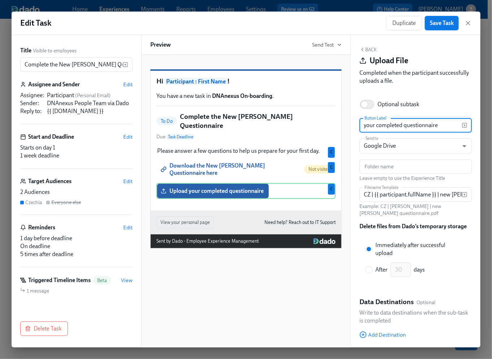
click at [382, 126] on input "your completed questionnaire" at bounding box center [410, 125] width 102 height 14
click at [396, 127] on input "your completed questionnaire" at bounding box center [410, 125] width 102 height 14
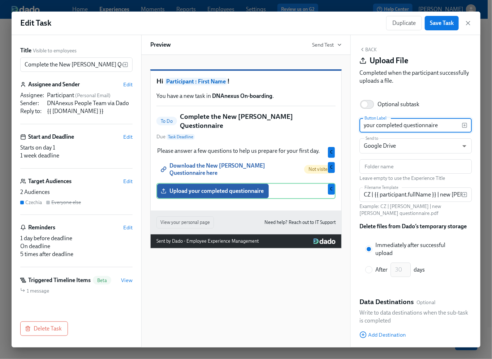
click at [396, 127] on input "your completed questionnaire" at bounding box center [410, 125] width 102 height 14
click at [390, 195] on input "CZ | {{ participant.fullName }} | new joiner questionnaire" at bounding box center [410, 194] width 102 height 14
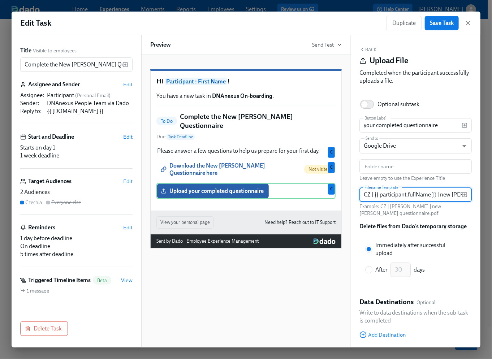
click at [390, 195] on input "CZ | {{ participant.fullName }} | new joiner questionnaire" at bounding box center [410, 194] width 102 height 14
click at [126, 181] on span "Edit" at bounding box center [127, 181] width 9 height 7
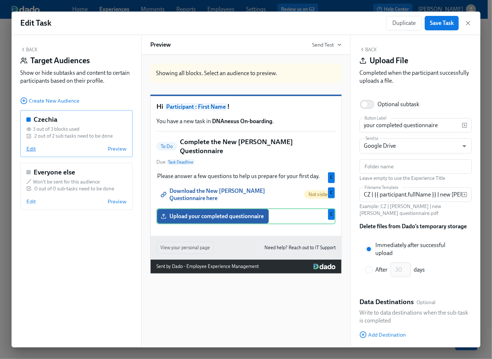
click at [34, 148] on span "Edit" at bounding box center [30, 148] width 9 height 7
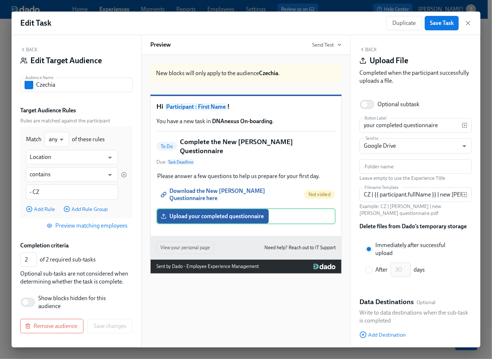
click at [27, 48] on button "Back" at bounding box center [28, 50] width 17 height 6
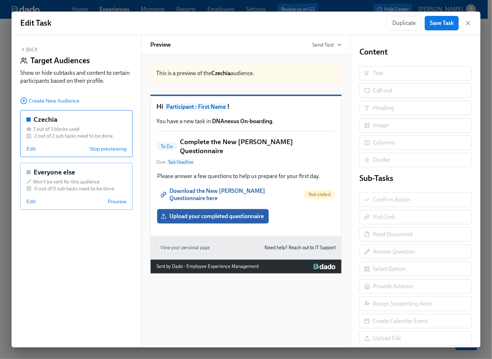
click at [105, 176] on div "Everyone else" at bounding box center [76, 172] width 100 height 9
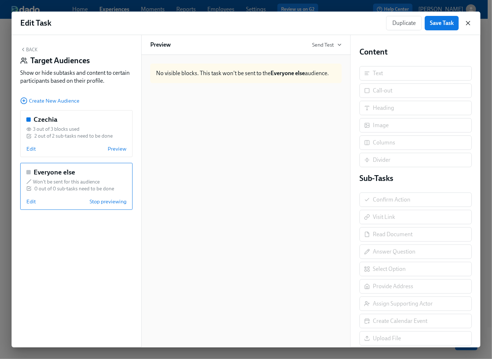
click at [470, 24] on icon "button" at bounding box center [467, 22] width 7 height 7
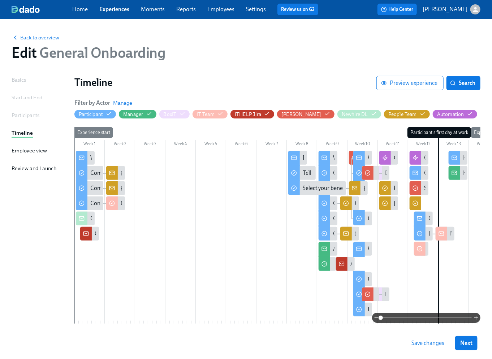
click at [40, 39] on span "Back to overview" at bounding box center [36, 37] width 48 height 7
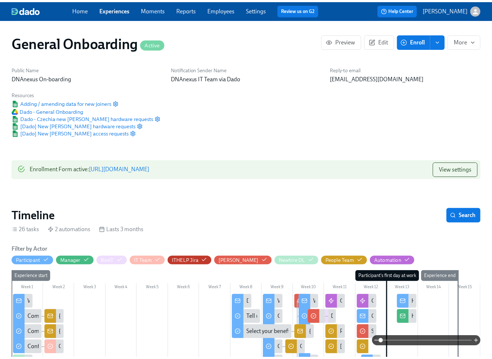
scroll to position [0, 4658]
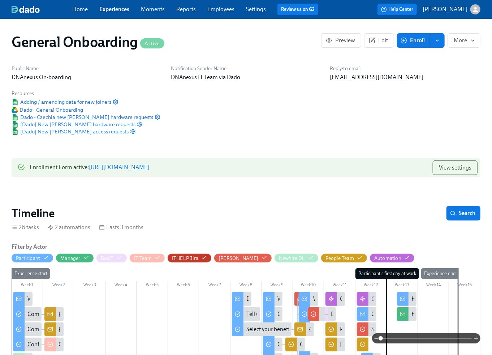
click at [117, 9] on link "Experiences" at bounding box center [114, 9] width 30 height 7
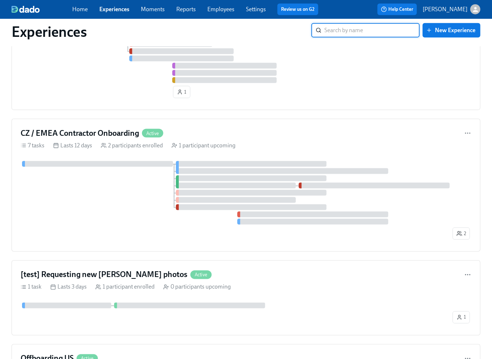
scroll to position [368, 0]
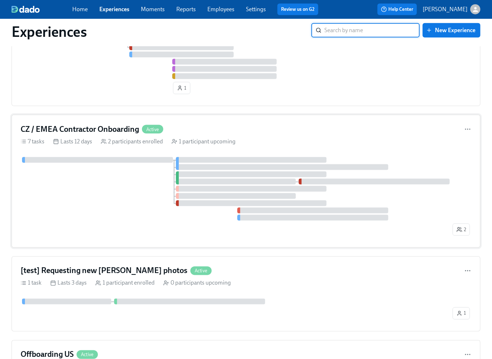
click at [130, 203] on div at bounding box center [236, 189] width 430 height 64
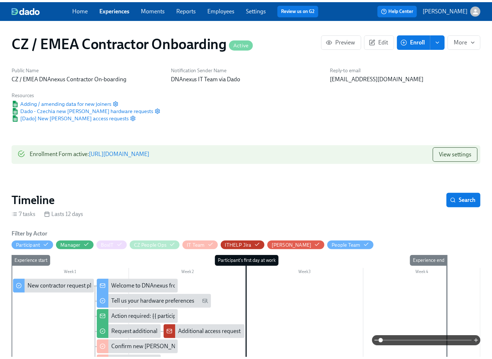
scroll to position [0, 666]
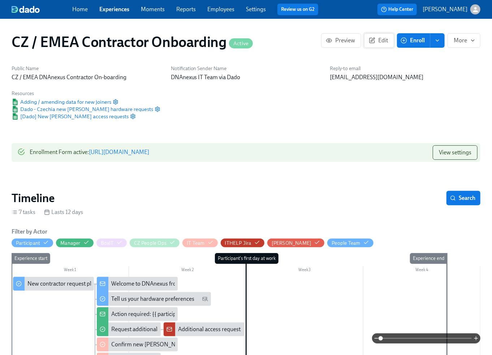
click at [382, 43] on span "Edit" at bounding box center [379, 40] width 18 height 7
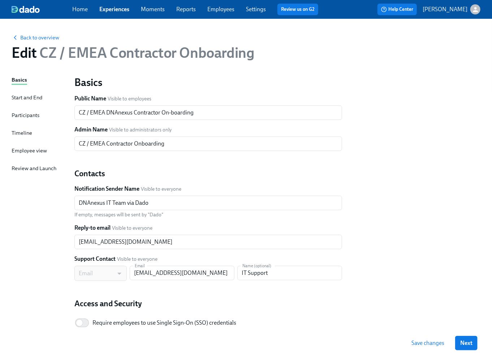
click at [22, 133] on div "Timeline" at bounding box center [22, 133] width 21 height 8
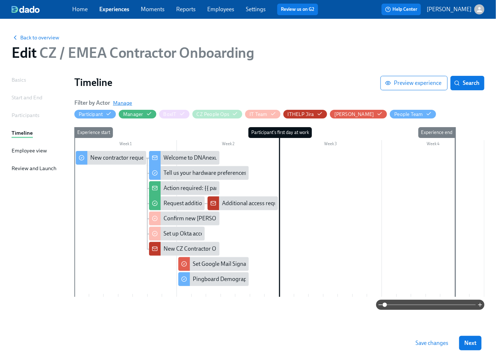
click at [126, 104] on span "Manage" at bounding box center [122, 102] width 19 height 7
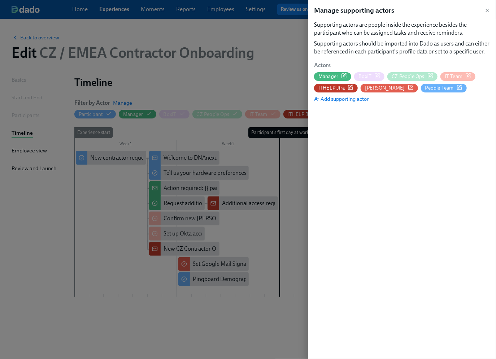
click at [409, 76] on span "CZ People Ops" at bounding box center [408, 76] width 33 height 7
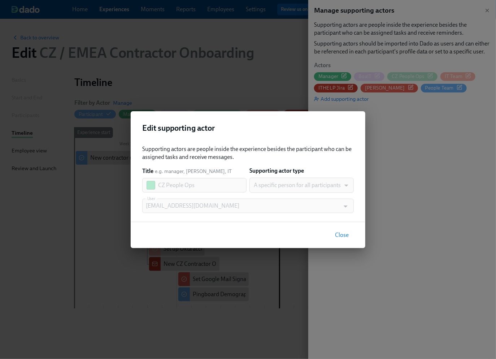
click at [343, 235] on span "Close" at bounding box center [342, 234] width 14 height 7
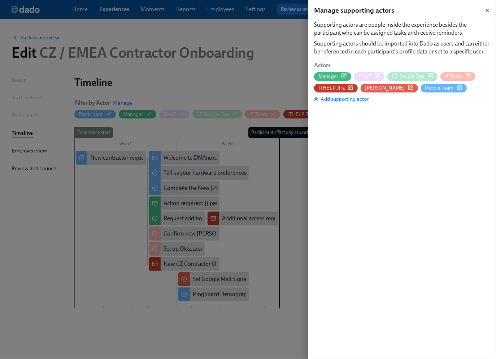
click at [488, 8] on icon "button" at bounding box center [488, 11] width 6 height 6
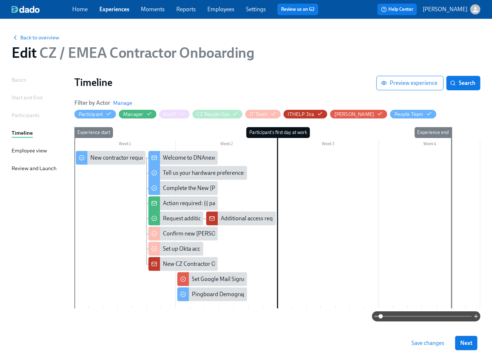
click at [121, 14] on div "Home Experiences Moments Reports Employees Settings Review us on G2" at bounding box center [198, 10] width 252 height 12
click at [120, 10] on link "Experiences" at bounding box center [114, 9] width 30 height 7
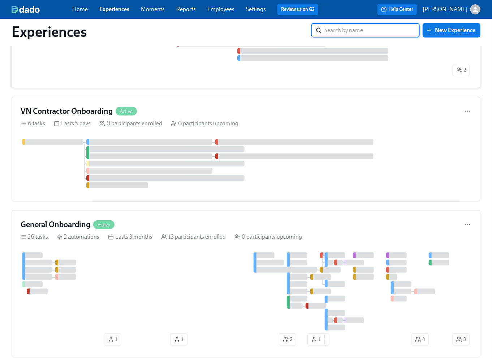
scroll to position [209, 0]
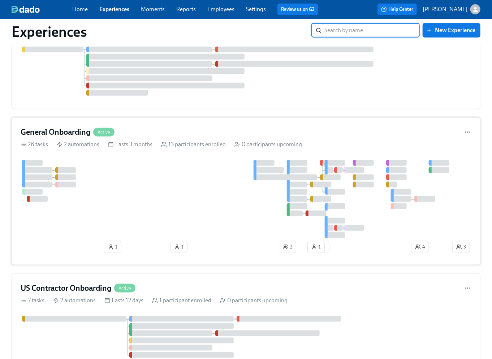
click at [145, 184] on div at bounding box center [236, 199] width 430 height 78
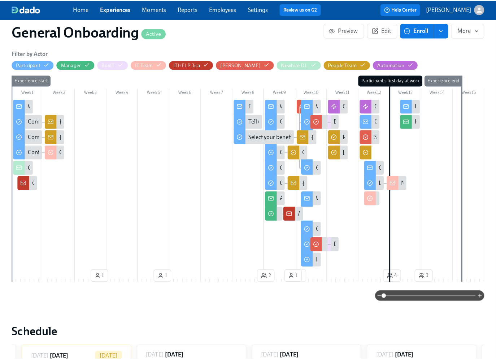
scroll to position [0, 4675]
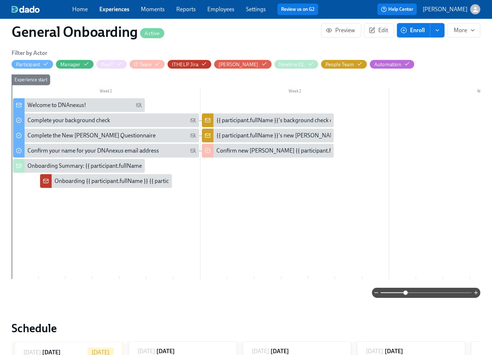
drag, startPoint x: 381, startPoint y: 291, endPoint x: 406, endPoint y: 290, distance: 25.6
click at [406, 290] on span at bounding box center [405, 292] width 4 height 4
click at [235, 135] on div "{{ participant.fullName }}'s new [PERSON_NAME] questionnaire uploaded" at bounding box center [307, 135] width 183 height 8
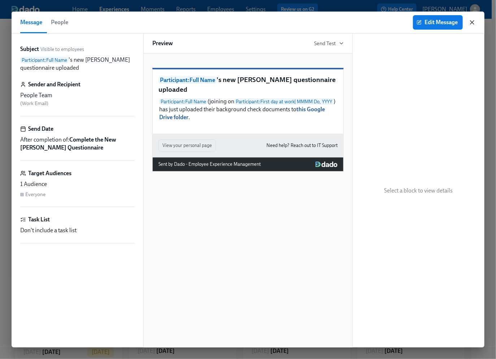
click at [473, 23] on icon "button" at bounding box center [472, 22] width 7 height 7
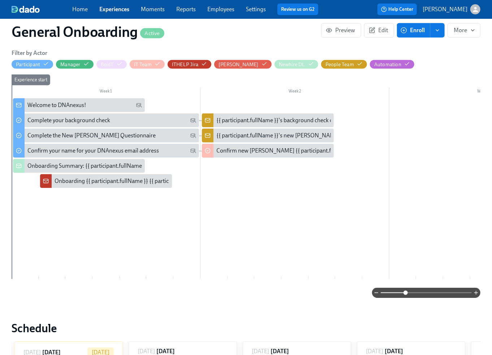
click at [238, 137] on div "{{ participant.fullName }}'s new [PERSON_NAME] questionnaire uploaded" at bounding box center [307, 135] width 183 height 8
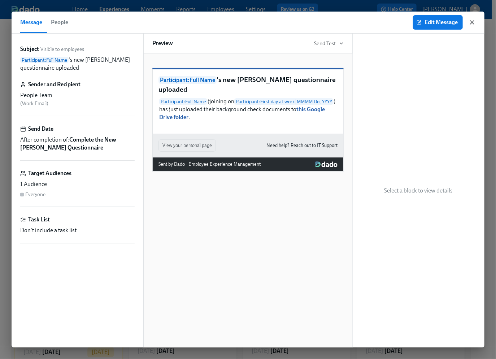
click at [473, 23] on icon "button" at bounding box center [472, 23] width 4 height 4
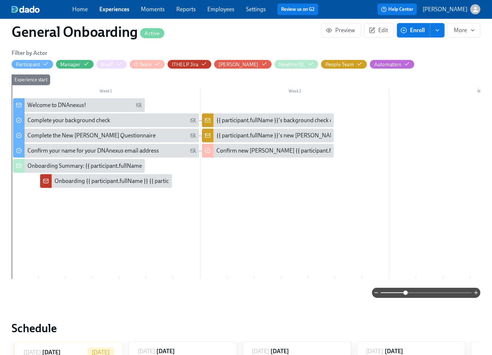
click at [234, 135] on div "{{ participant.fullName }}'s new [PERSON_NAME] questionnaire uploaded" at bounding box center [307, 135] width 183 height 8
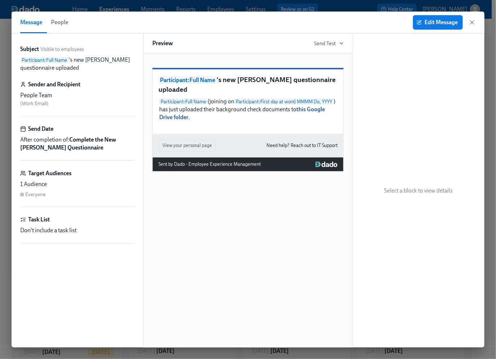
click at [91, 73] on div "Subject Visible to employees Participant : Full Name 's new joiner questionnair…" at bounding box center [77, 190] width 114 height 291
drag, startPoint x: 97, startPoint y: 73, endPoint x: 15, endPoint y: 61, distance: 83.2
click at [15, 61] on div "Subject Visible to employees Participant : Full Name 's new joiner questionnair…" at bounding box center [78, 191] width 132 height 314
copy div "Participant : Full Name 's new joiner questionnaire uploaded"
click at [439, 22] on span "Edit Message" at bounding box center [438, 22] width 40 height 7
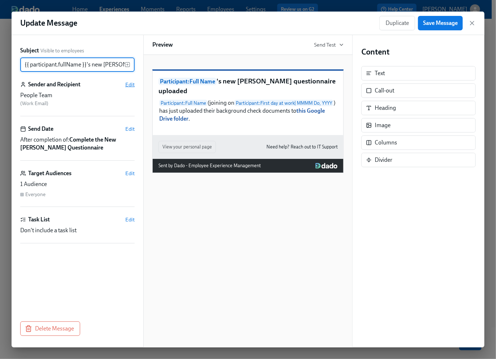
click at [133, 84] on span "Edit" at bounding box center [129, 84] width 9 height 7
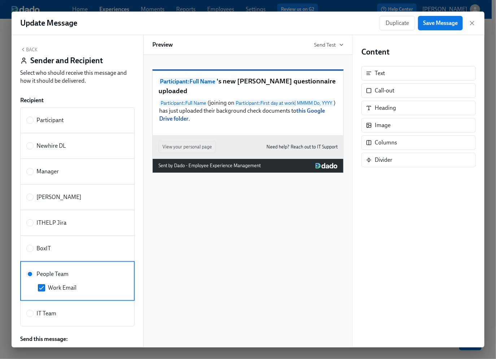
click at [29, 50] on button "Back" at bounding box center [28, 50] width 17 height 6
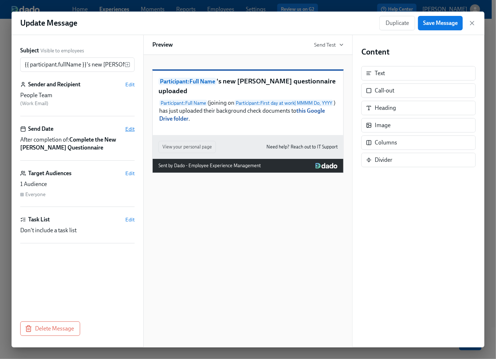
click at [131, 129] on span "Edit" at bounding box center [129, 128] width 9 height 7
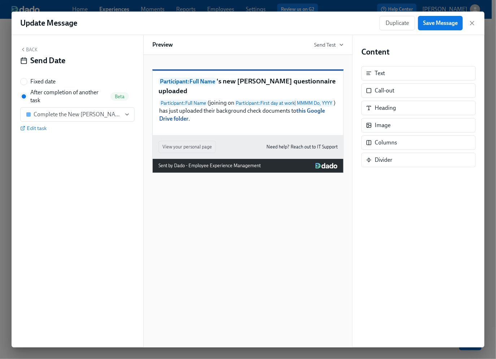
click at [28, 48] on button "Back" at bounding box center [28, 50] width 17 height 6
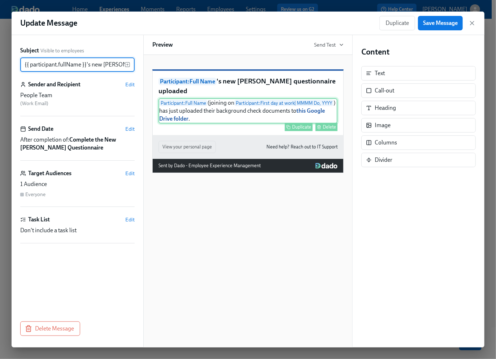
click at [214, 110] on div "Participant : Full Name (joining on Participant : First day at work | MMMM Do, …" at bounding box center [247, 110] width 179 height 25
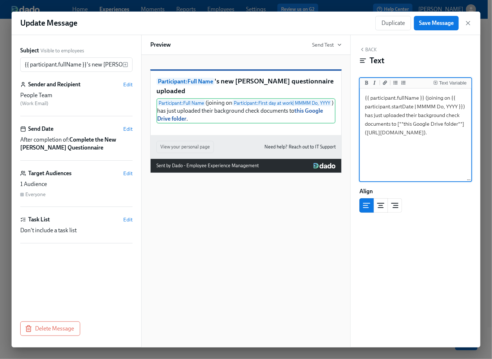
drag, startPoint x: 462, startPoint y: 142, endPoint x: 363, endPoint y: 94, distance: 110.4
click at [363, 94] on textarea "{{ participant.fullName }} (joining on {{ participant.startDate | MMMM Do, YYYY…" at bounding box center [415, 135] width 109 height 91
click at [443, 151] on textarea "{{ participant.fullName }} (joining on {{ participant.startDate | MMMM Do, YYYY…" at bounding box center [415, 135] width 109 height 91
drag, startPoint x: 459, startPoint y: 142, endPoint x: 372, endPoint y: 134, distance: 87.8
click at [372, 134] on textarea "{{ participant.fullName }} (joining on {{ participant.startDate | MMMM Do, YYYY…" at bounding box center [415, 135] width 109 height 91
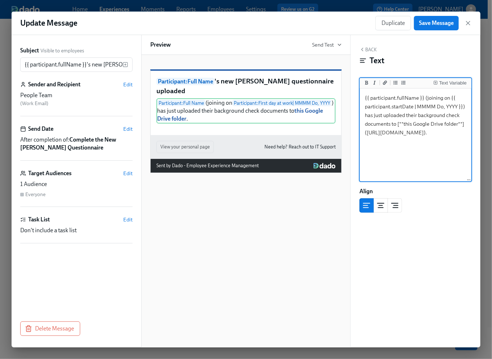
click at [452, 148] on textarea "{{ participant.fullName }} (joining on {{ participant.startDate | MMMM Do, YYYY…" at bounding box center [415, 135] width 109 height 91
drag, startPoint x: 457, startPoint y: 141, endPoint x: 368, endPoint y: 132, distance: 89.6
click at [368, 132] on textarea "{{ participant.fullName }} (joining on {{ participant.startDate | MMMM Do, YYYY…" at bounding box center [415, 135] width 109 height 91
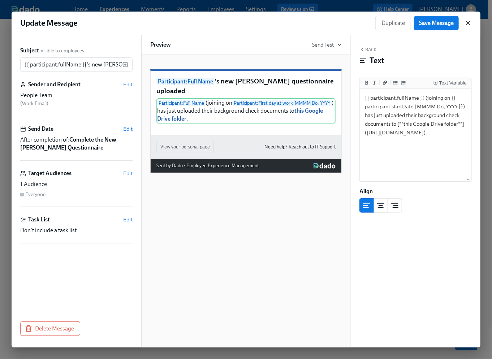
click at [469, 25] on icon "button" at bounding box center [467, 22] width 7 height 7
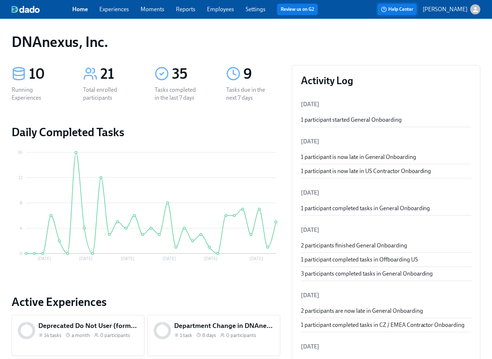
click at [411, 8] on span "Help Center" at bounding box center [397, 9] width 32 height 7
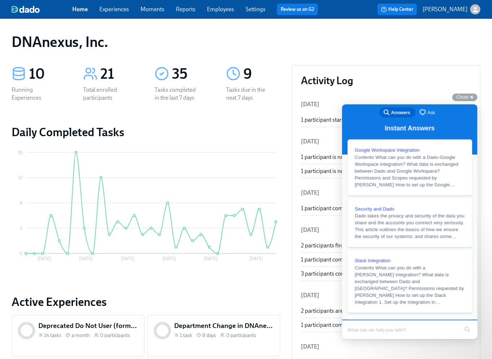
click at [427, 112] on span "Ask" at bounding box center [431, 112] width 8 height 7
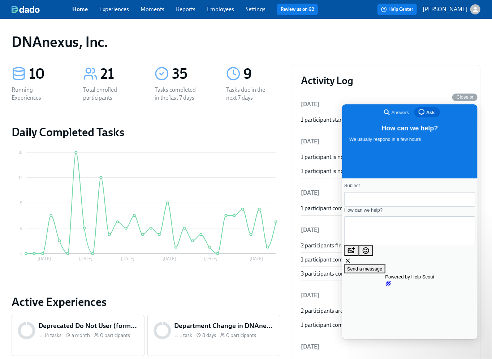
click at [368, 201] on input "Subject" at bounding box center [409, 198] width 120 height 13
click at [366, 200] on input "Subject" at bounding box center [409, 198] width 120 height 13
type input "C"
type input "Add file into customer docs"
click at [357, 231] on textarea "How can we help?" at bounding box center [381, 231] width 65 height 26
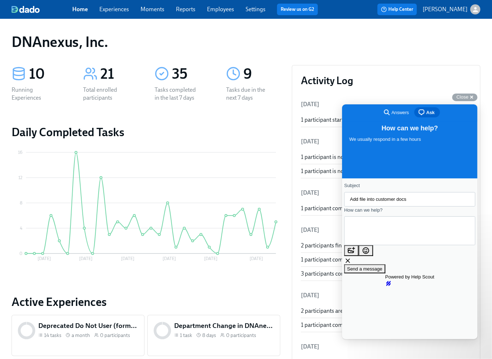
click at [359, 230] on textarea "How can we help?" at bounding box center [381, 231] width 65 height 26
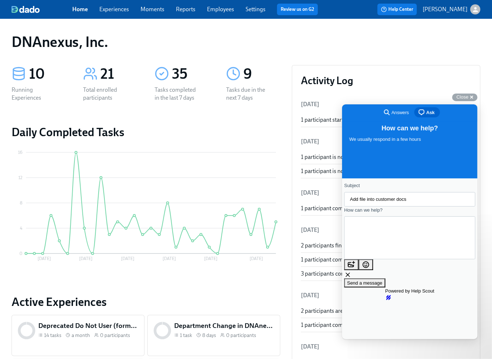
paste textarea "Complete the New [PERSON_NAME] Questionnaire"
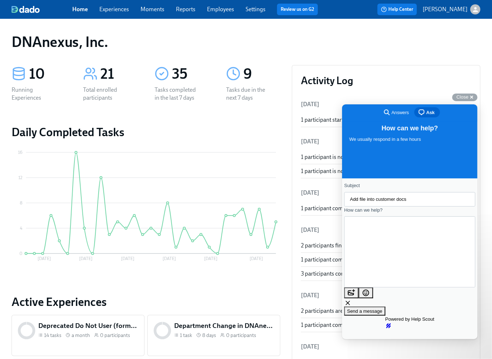
scroll to position [15, 0]
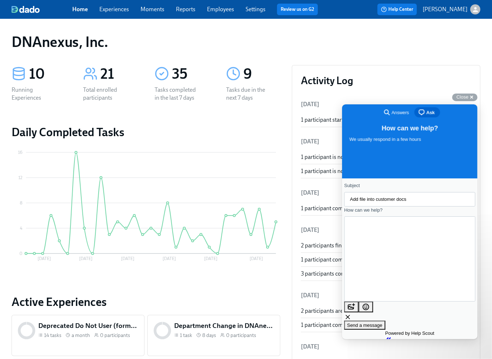
paste textarea "[URL][DOMAIN_NAME]"
paste textarea "Complete the New [PERSON_NAME] Questionnaire"
drag, startPoint x: 394, startPoint y: 293, endPoint x: 352, endPoint y: 268, distance: 48.1
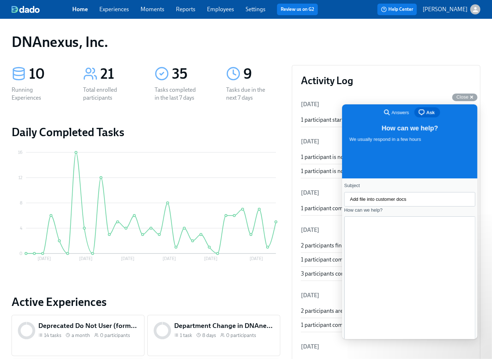
click at [352, 268] on textarea "Hello team, this seems like only you can do. We have just cloned the Complete t…" at bounding box center [356, 287] width 14 height 72
type textarea "Hello team, this seems like only you can do. We have just cloned the Complete t…"
click at [421, 298] on div "Contact form" at bounding box center [409, 276] width 131 height 121
click at [358, 336] on button "image-plus" at bounding box center [351, 341] width 14 height 11
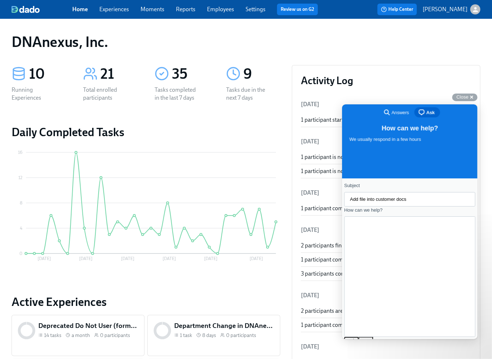
type input "C:\fakepath\PQ_DNA_2025_Contractor.xlsx"
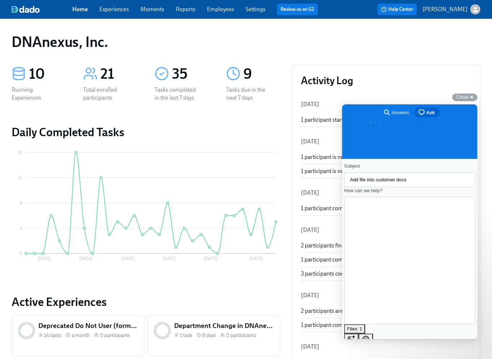
scroll to position [0, 0]
drag, startPoint x: 366, startPoint y: 217, endPoint x: 381, endPoint y: 218, distance: 14.5
click at [364, 224] on textarea "Hello team, this seems like only you can do. We have just cloned the Complete t…" at bounding box center [356, 260] width 14 height 72
click at [364, 237] on textarea "Hello team, this task seems like only you can do. We have just cloned the Compl…" at bounding box center [356, 260] width 14 height 72
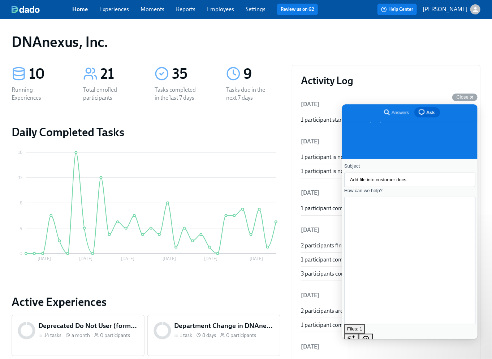
scroll to position [66, 0]
type textarea "Hello team, this task seems like only you can do. We have just cloned the Compl…"
click at [366, 182] on input "Add file into customer docs" at bounding box center [409, 179] width 120 height 13
type input "Add a file into customer docs"
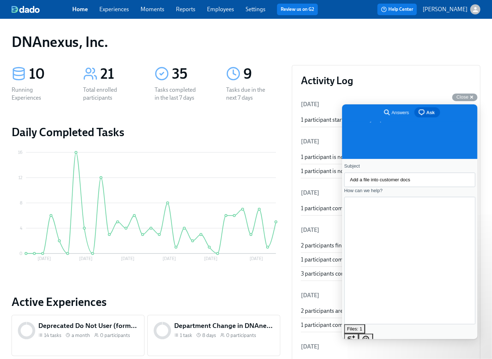
click at [364, 244] on textarea "Hello team, this task seems like only you can do. We have just cloned the Compl…" at bounding box center [356, 260] width 14 height 72
type textarea "Hello team, this task seems like only you can do. We have just cloned the Compl…"
click at [382, 359] on span "Send a message" at bounding box center [364, 363] width 35 height 5
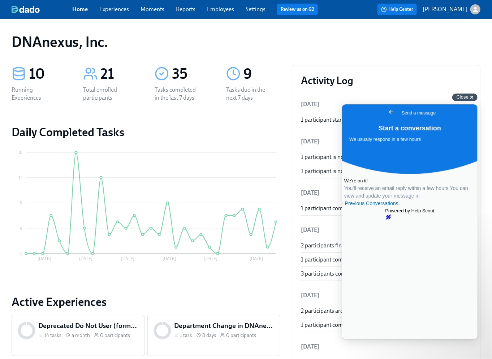
click at [463, 98] on span "Close" at bounding box center [462, 96] width 12 height 5
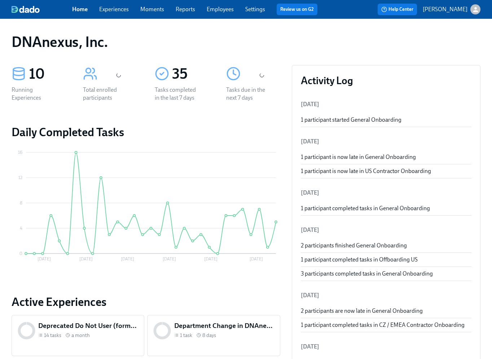
click at [102, 10] on link "Experiences" at bounding box center [114, 9] width 30 height 7
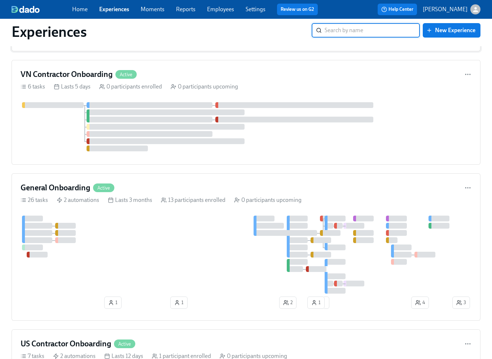
scroll to position [222, 0]
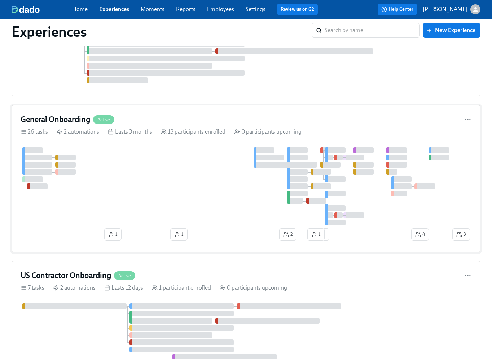
click at [122, 171] on div at bounding box center [236, 186] width 431 height 78
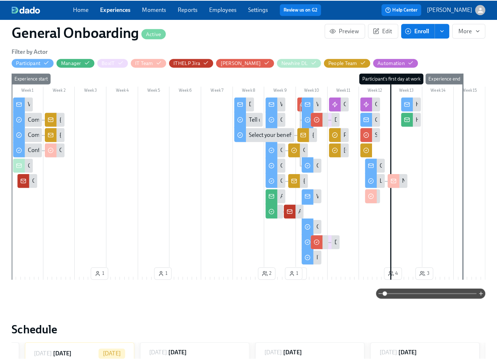
scroll to position [0, 4675]
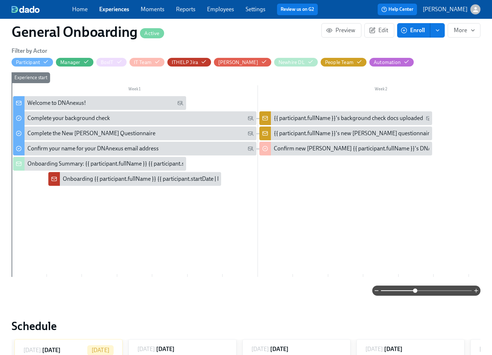
drag, startPoint x: 383, startPoint y: 289, endPoint x: 416, endPoint y: 289, distance: 33.2
click at [416, 289] on span at bounding box center [415, 290] width 4 height 4
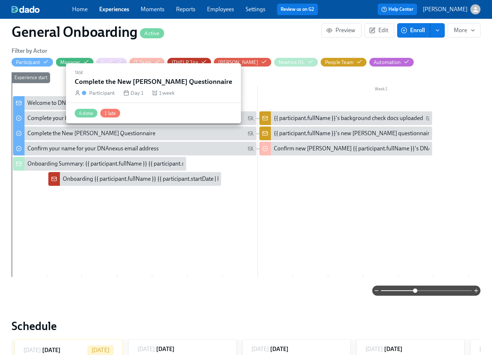
click at [65, 135] on div "Complete the New [PERSON_NAME] Questionnaire" at bounding box center [91, 133] width 128 height 8
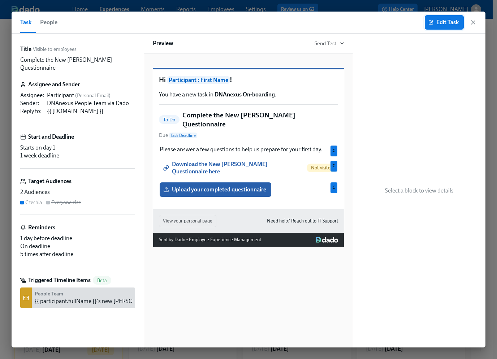
click at [449, 25] on span "Edit Task" at bounding box center [444, 22] width 29 height 7
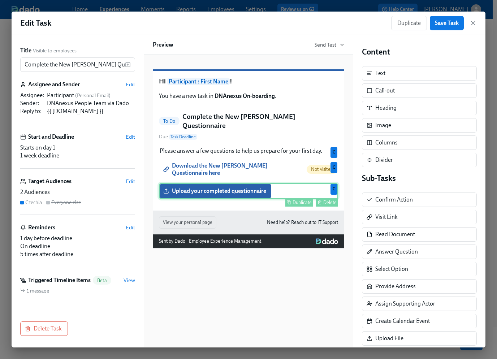
click at [227, 194] on div "Upload your completed questionnaire Duplicate Delete C" at bounding box center [248, 191] width 179 height 16
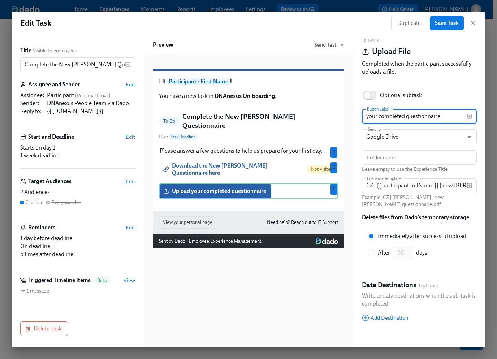
scroll to position [12, 0]
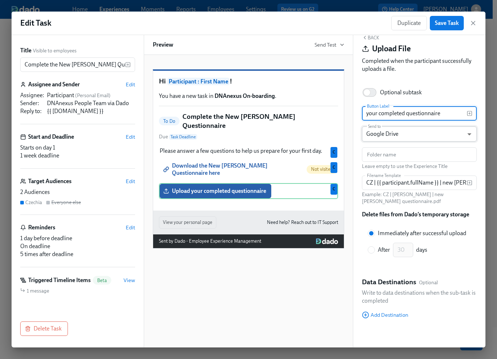
click at [452, 135] on body "Home Experiences Moments Reports Employees Settings Review us on G2 Help Center…" at bounding box center [248, 193] width 497 height 386
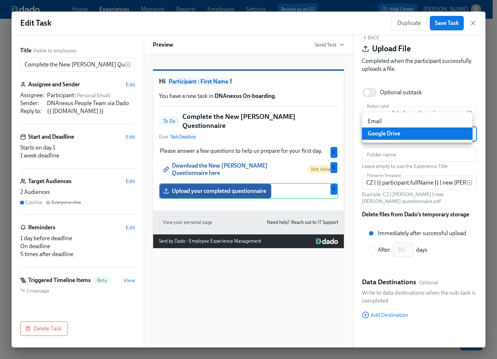
click at [452, 135] on li "Google Drive" at bounding box center [417, 133] width 110 height 12
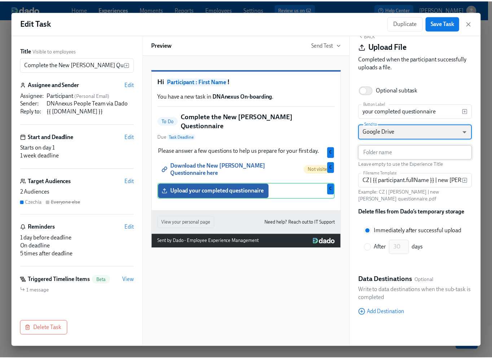
scroll to position [22, 0]
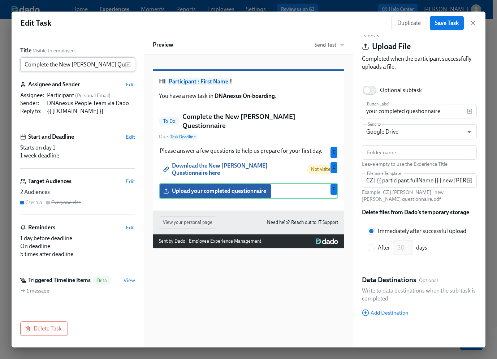
click at [68, 66] on input "Complete the New [PERSON_NAME] Questionnaire" at bounding box center [72, 64] width 105 height 14
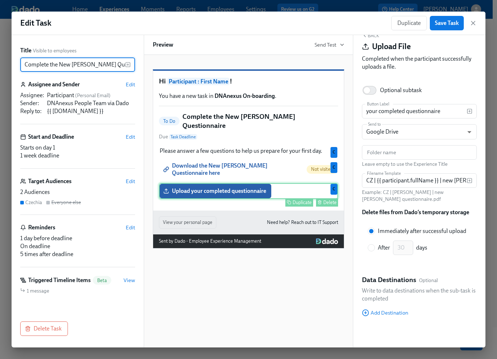
click at [233, 192] on div "Upload your completed questionnaire Duplicate Delete C" at bounding box center [248, 191] width 179 height 16
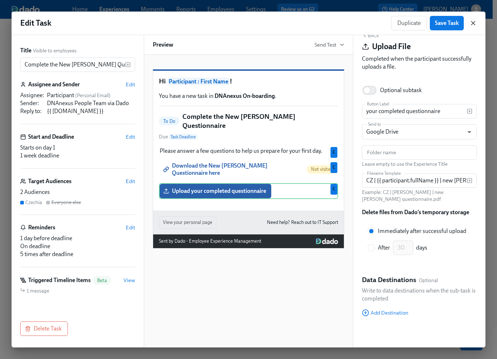
click at [475, 24] on icon "button" at bounding box center [472, 22] width 7 height 7
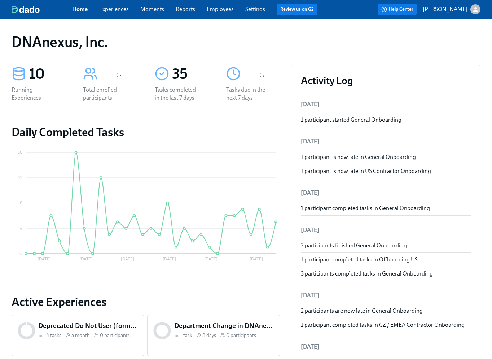
click at [104, 11] on link "Experiences" at bounding box center [114, 9] width 30 height 7
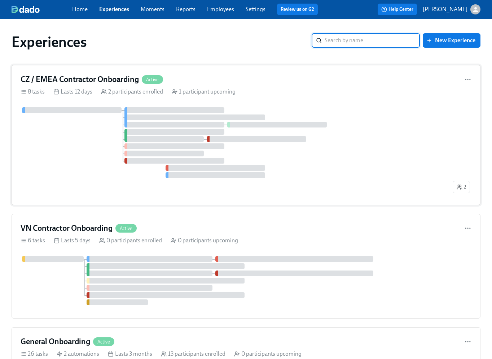
click at [95, 150] on div at bounding box center [236, 142] width 431 height 71
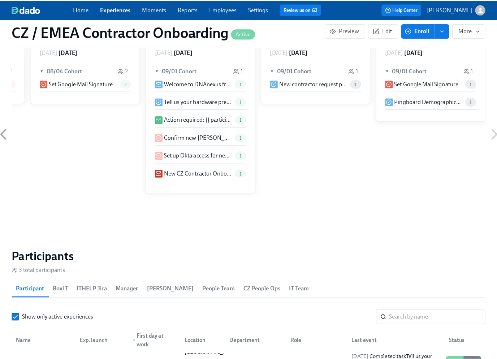
scroll to position [574, 0]
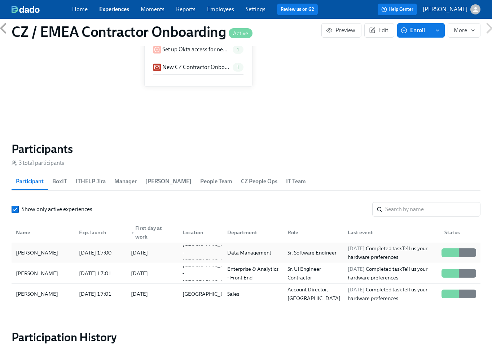
click at [49, 253] on div "[PERSON_NAME]" at bounding box center [37, 252] width 48 height 9
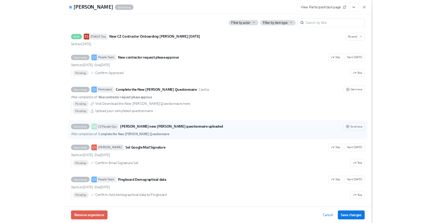
scroll to position [522, 0]
